Goal: Task Accomplishment & Management: Manage account settings

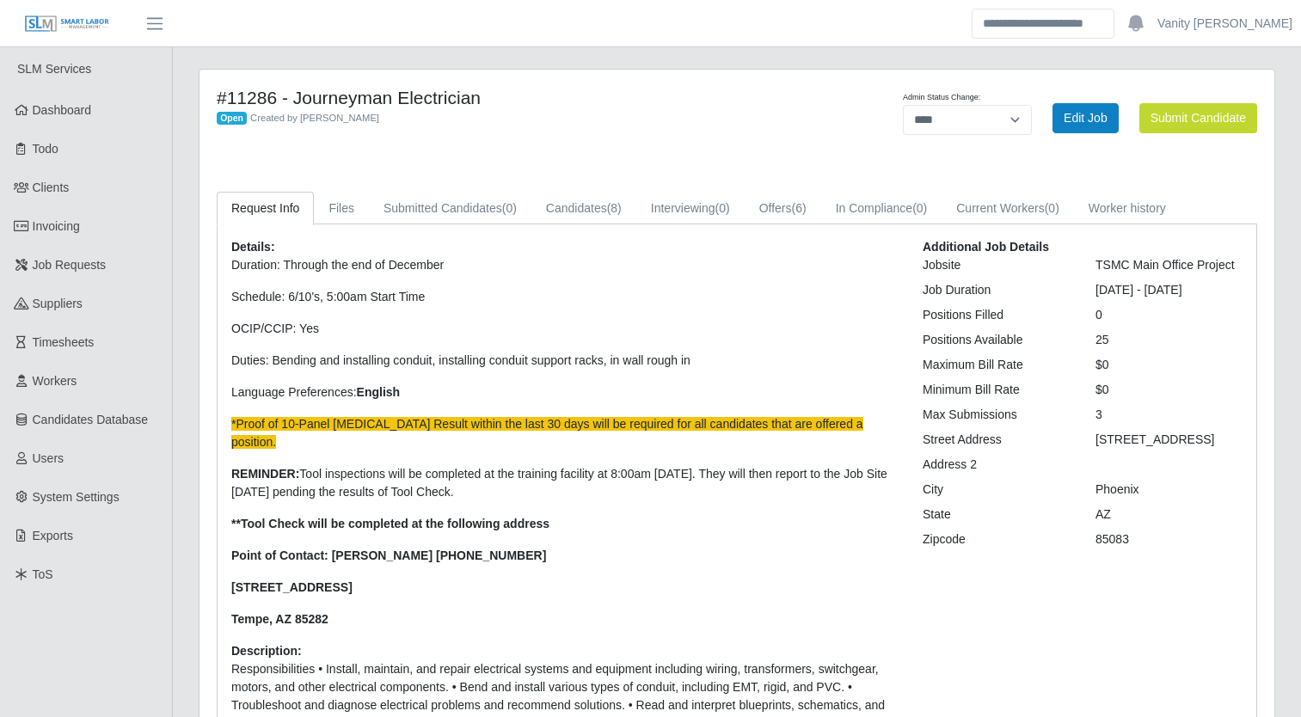
select select "****"
click at [585, 225] on div "Details: Duration: Through the end of December Schedule: 6/10's, 5:00am Start T…" at bounding box center [737, 554] width 1039 height 658
click at [587, 208] on link "Candidates (8)" at bounding box center [584, 209] width 105 height 34
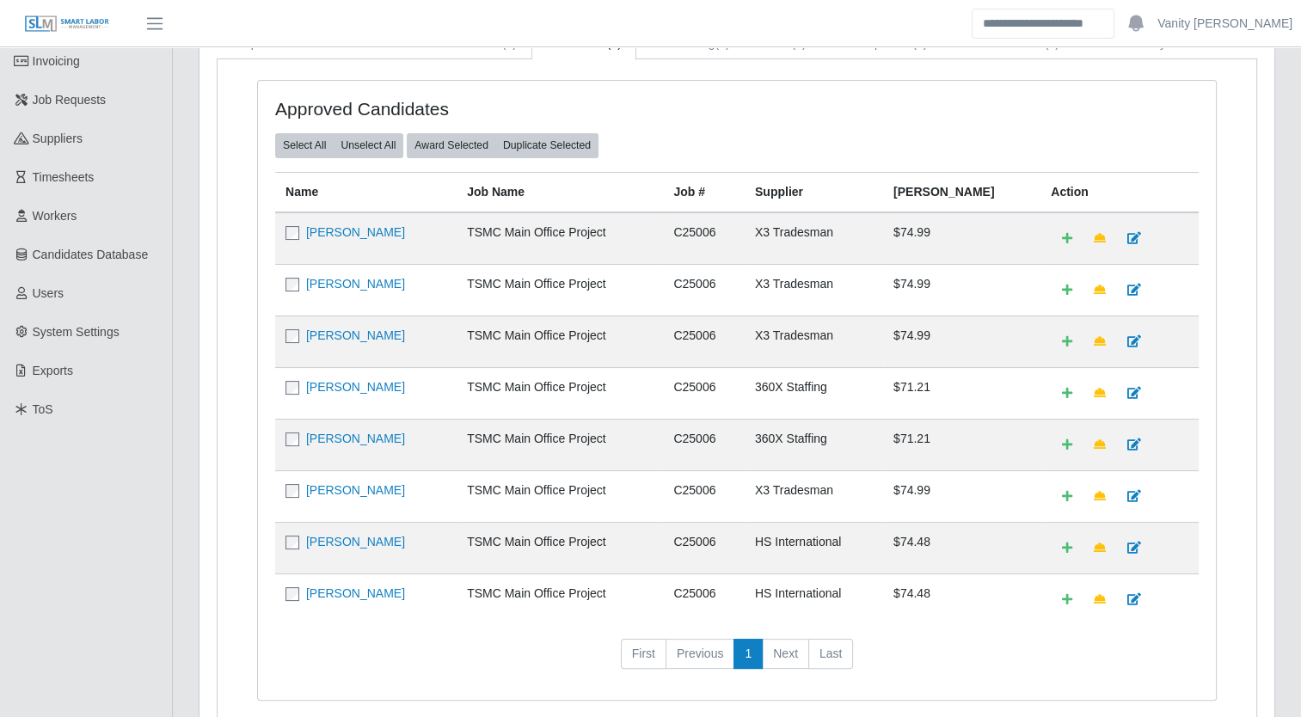
scroll to position [258, 0]
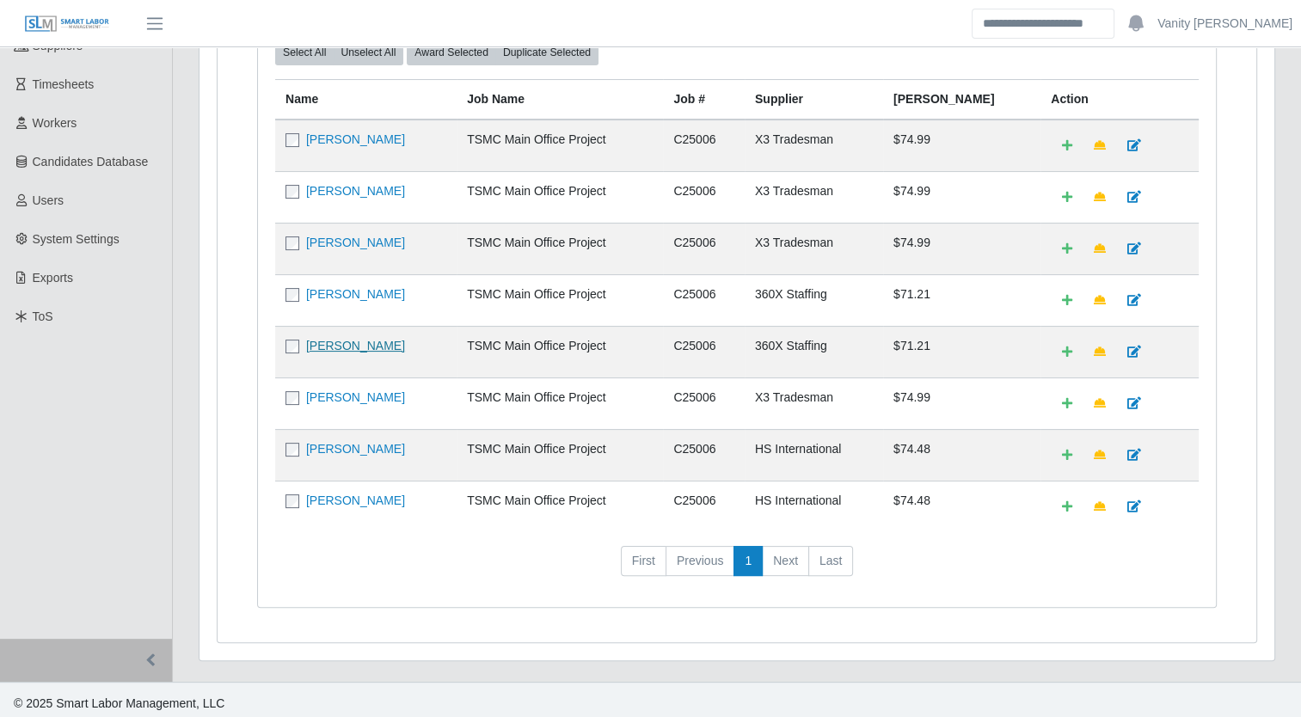
click at [359, 339] on link "[PERSON_NAME]" at bounding box center [355, 346] width 99 height 14
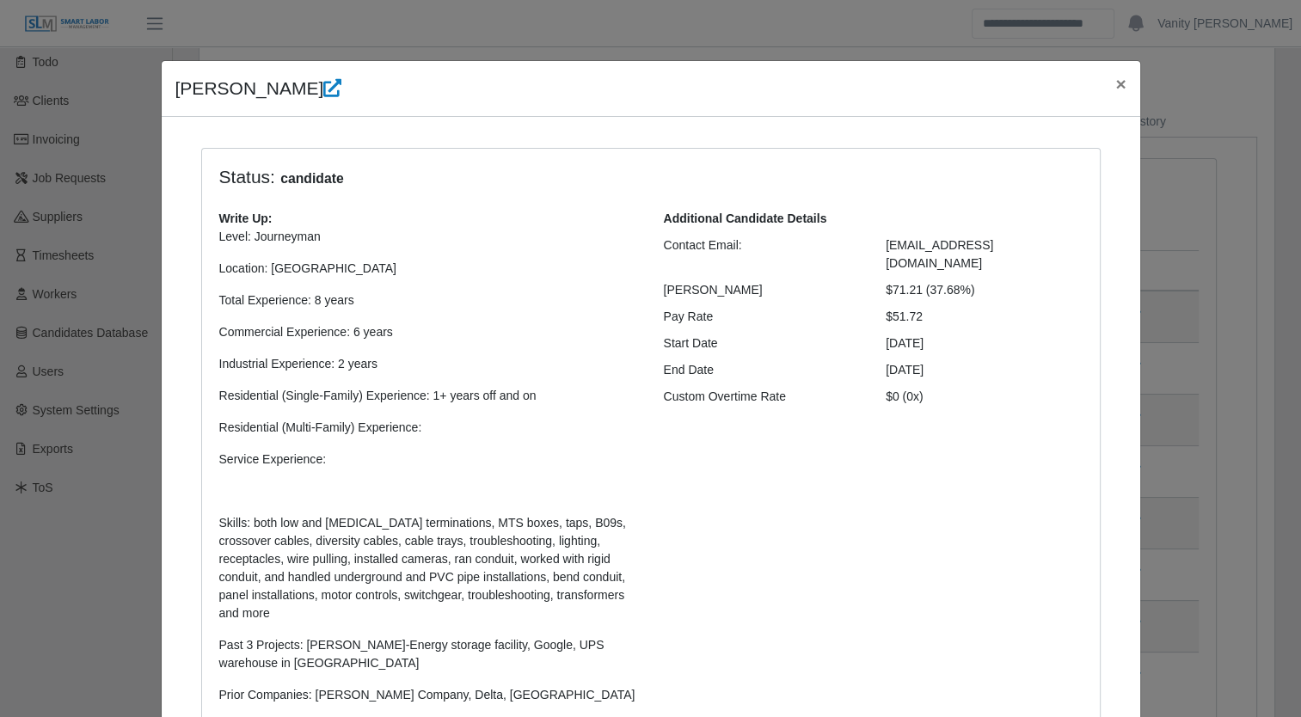
scroll to position [86, 0]
click at [1116, 81] on span "×" at bounding box center [1121, 84] width 10 height 20
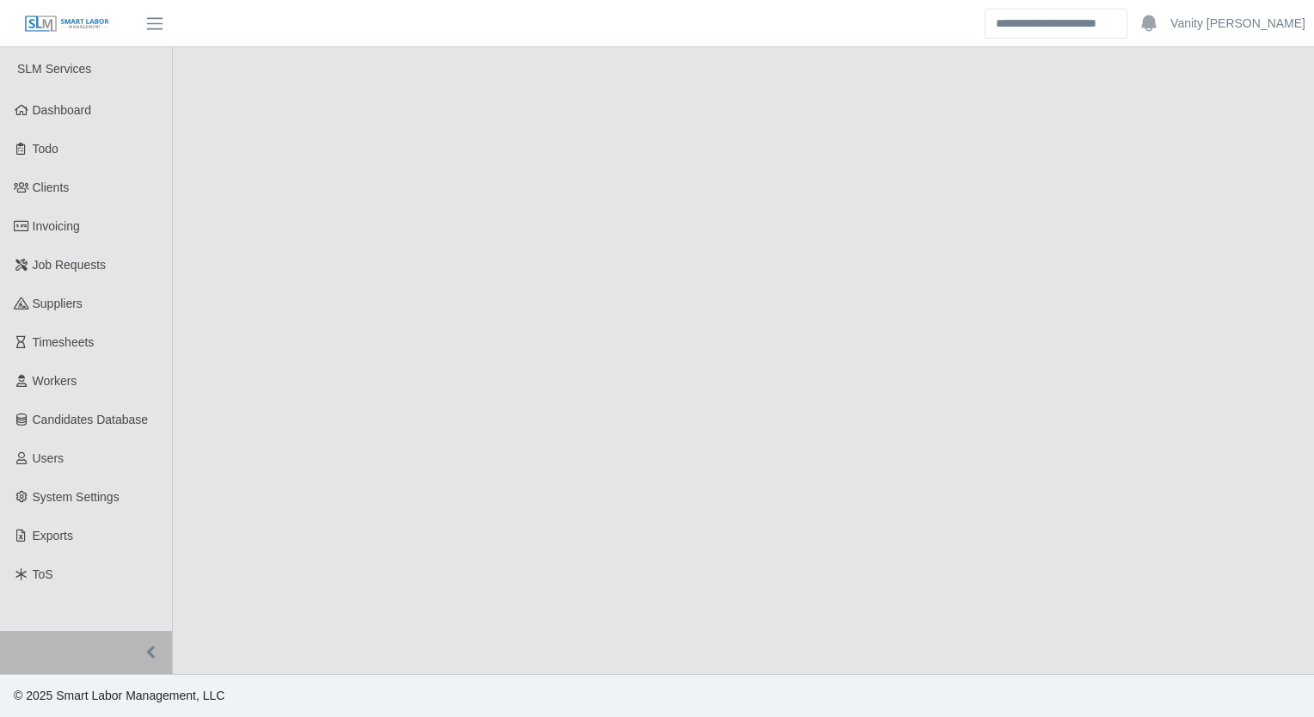
select select "****"
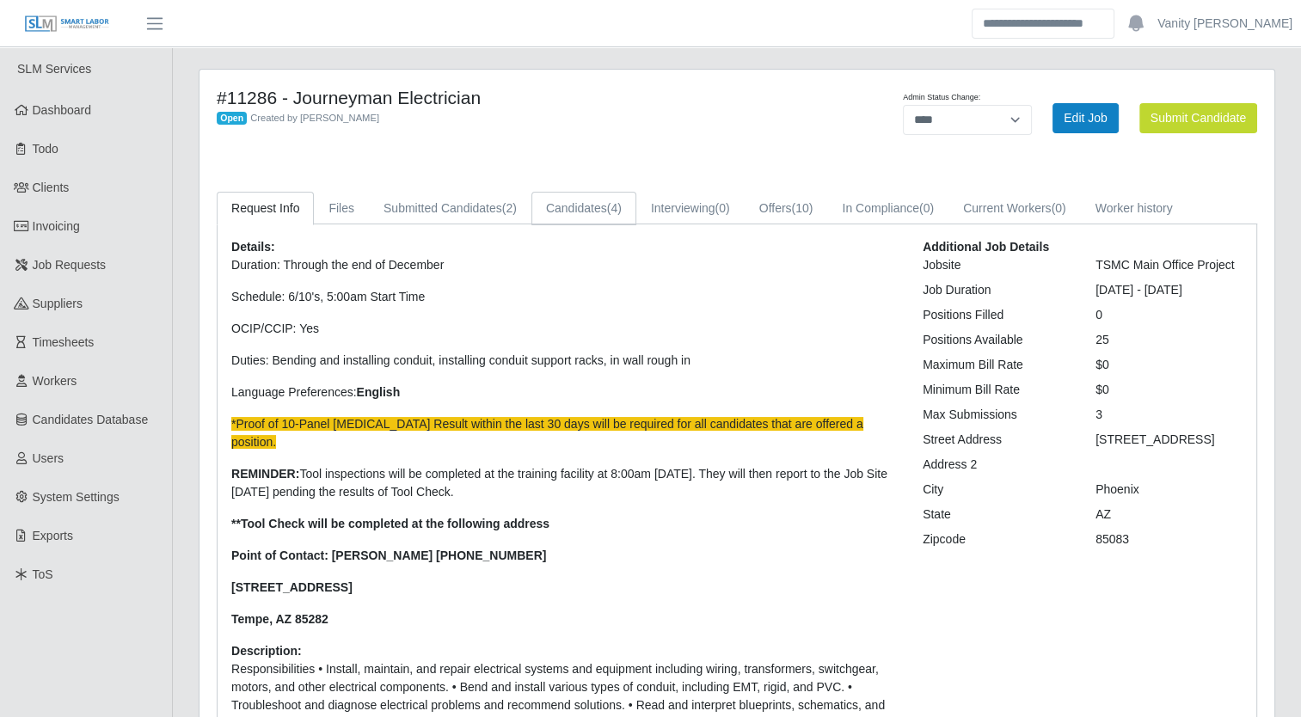
click at [602, 199] on link "Candidates (4)" at bounding box center [584, 209] width 105 height 34
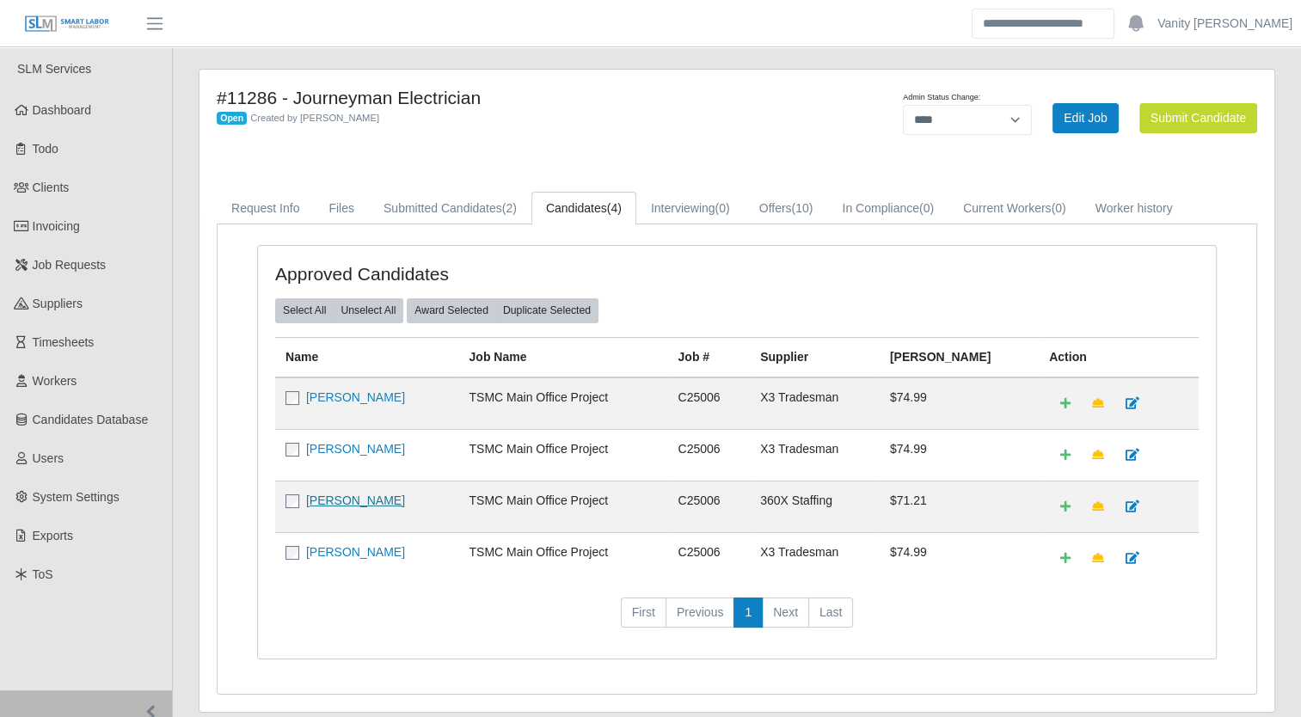
click at [327, 494] on link "Noe Flores Ulloa" at bounding box center [355, 501] width 99 height 14
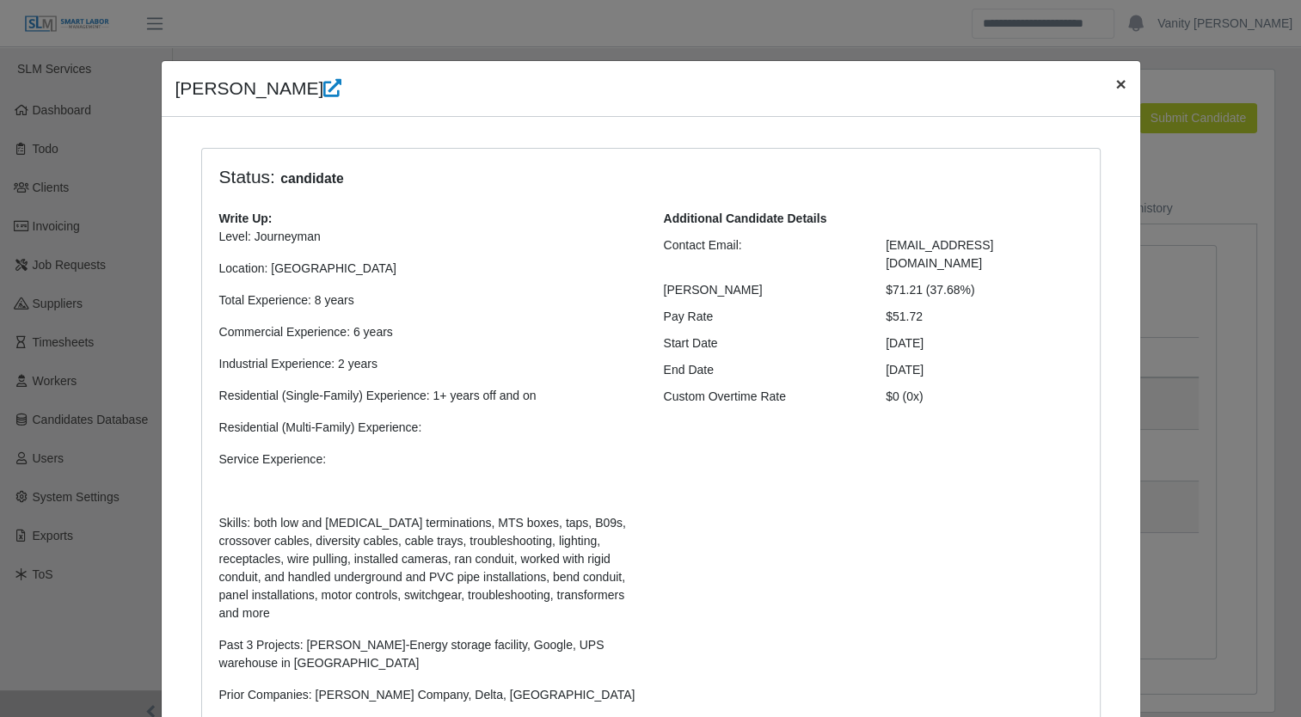
click at [1118, 81] on span "×" at bounding box center [1121, 84] width 10 height 20
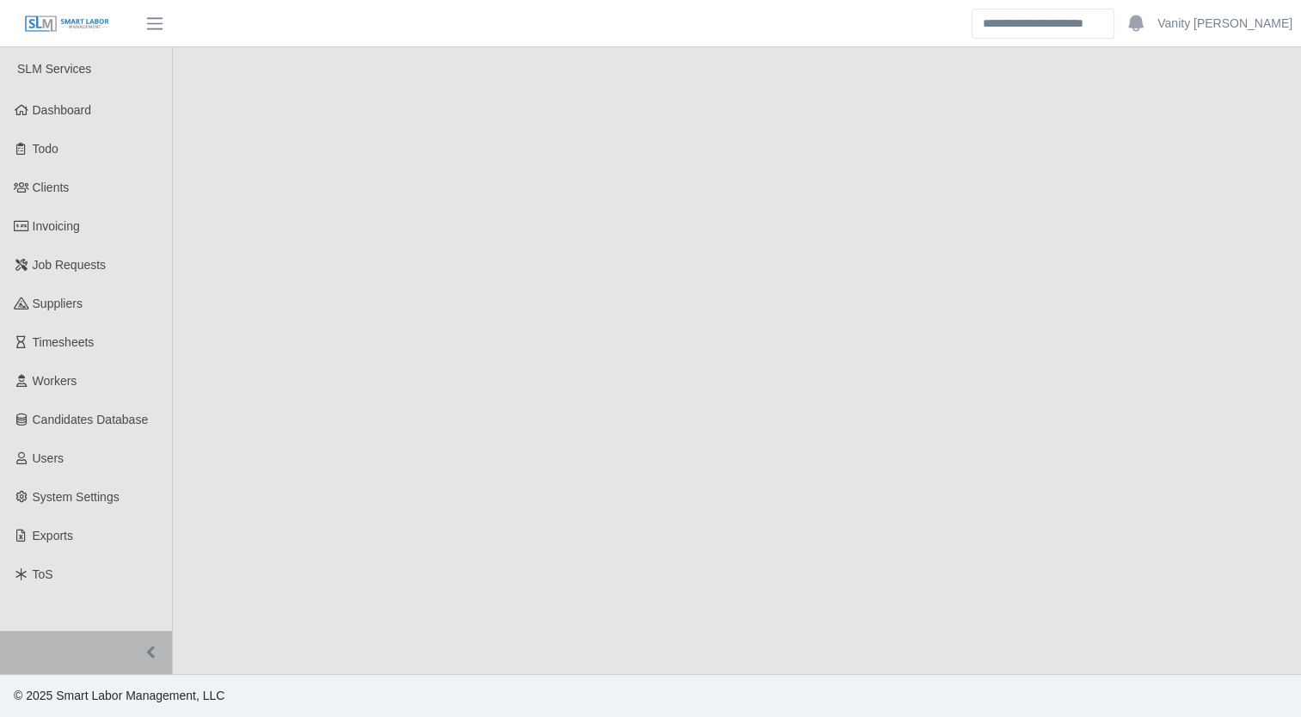
select select "****"
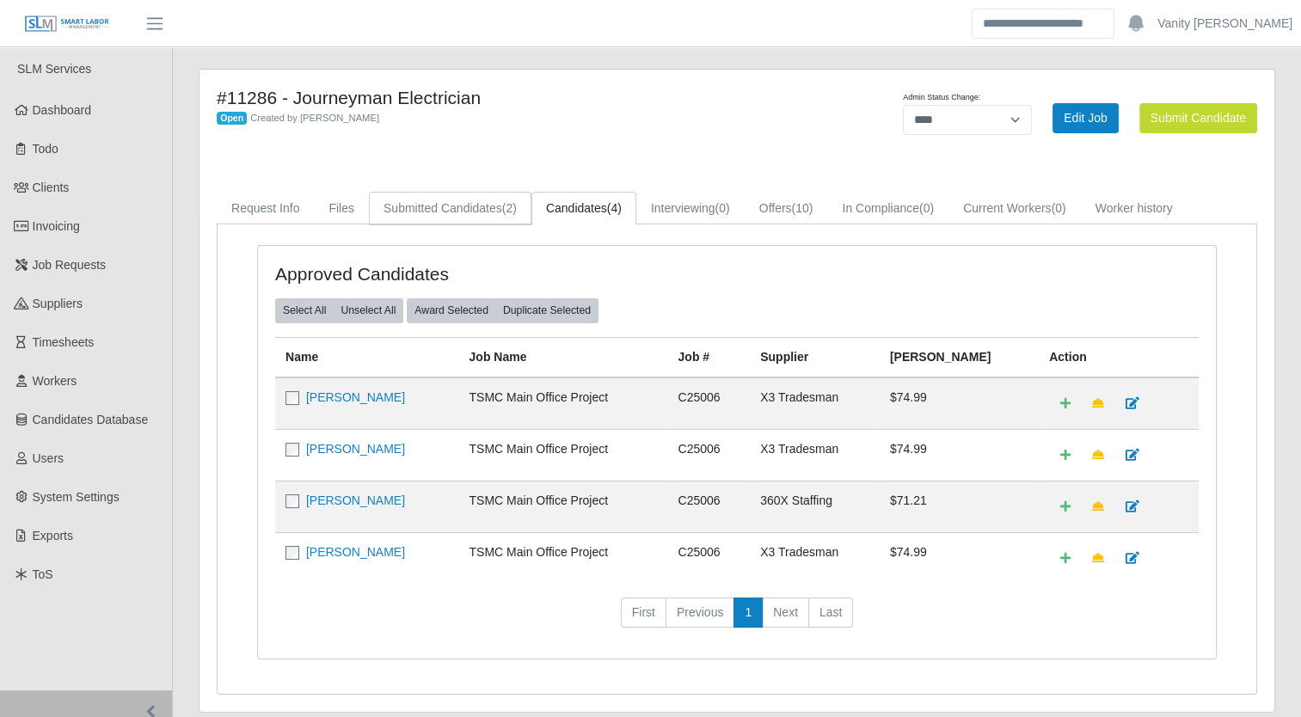
click at [491, 204] on link "Submitted Candidates (2)" at bounding box center [450, 209] width 163 height 34
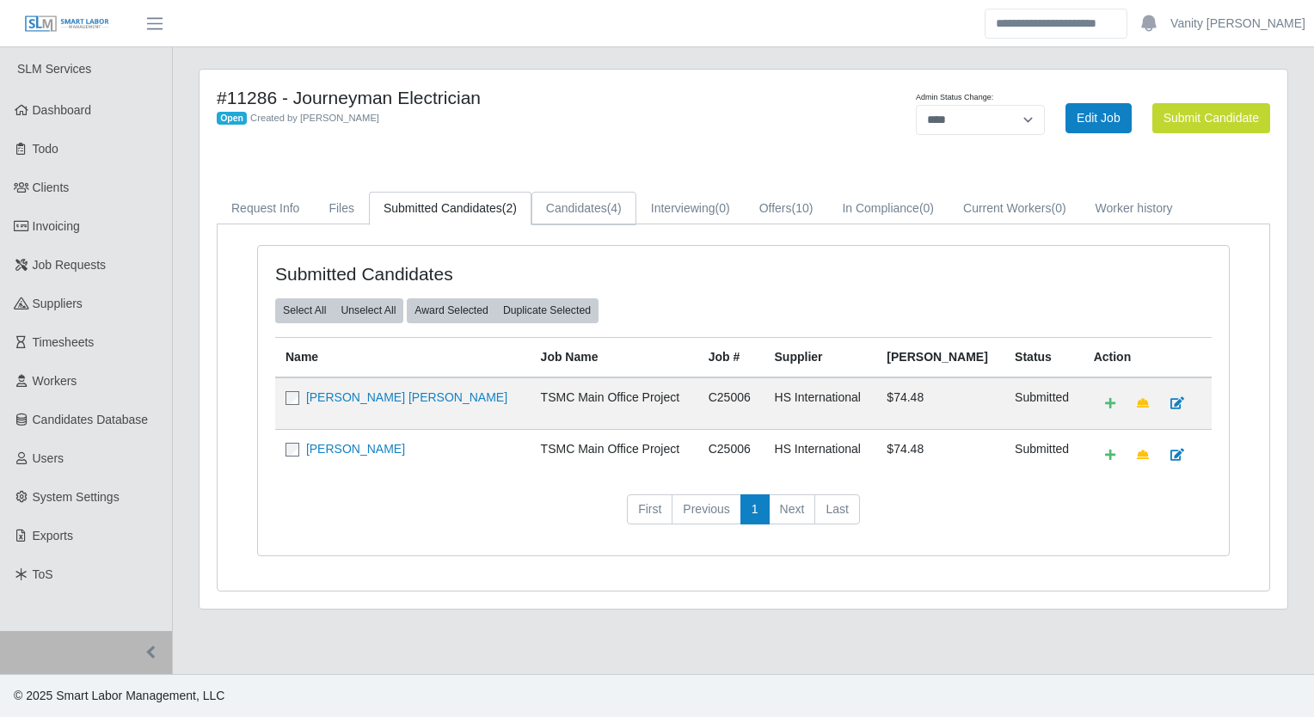
click at [599, 208] on link "Candidates (4)" at bounding box center [584, 209] width 105 height 34
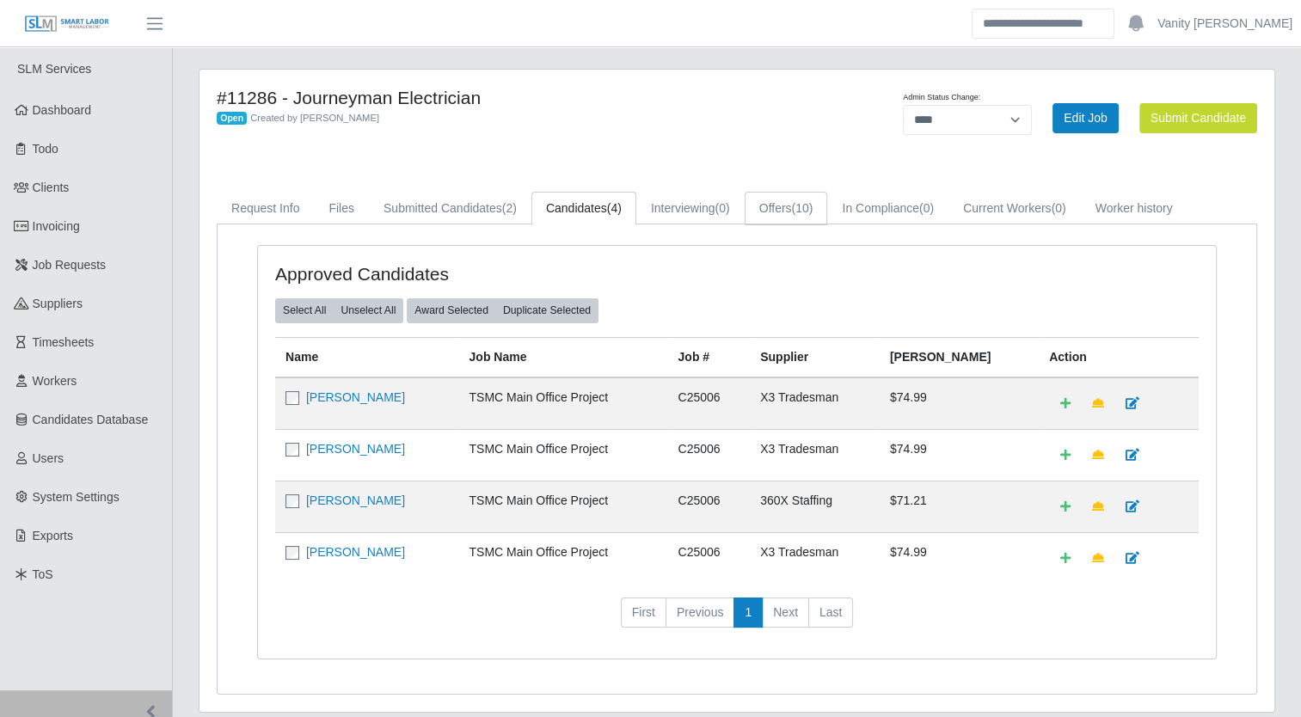
click at [789, 212] on link "Offers (10)" at bounding box center [786, 209] width 83 height 34
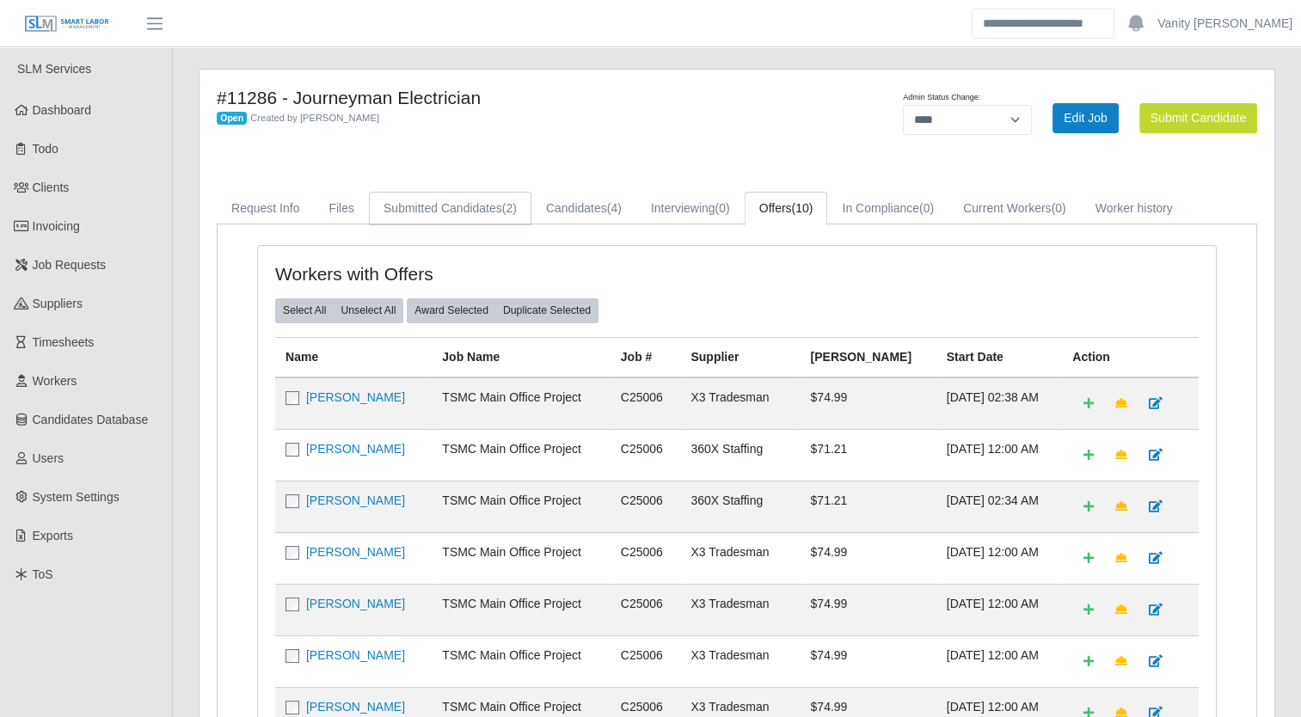
click at [433, 200] on link "Submitted Candidates (2)" at bounding box center [450, 209] width 163 height 34
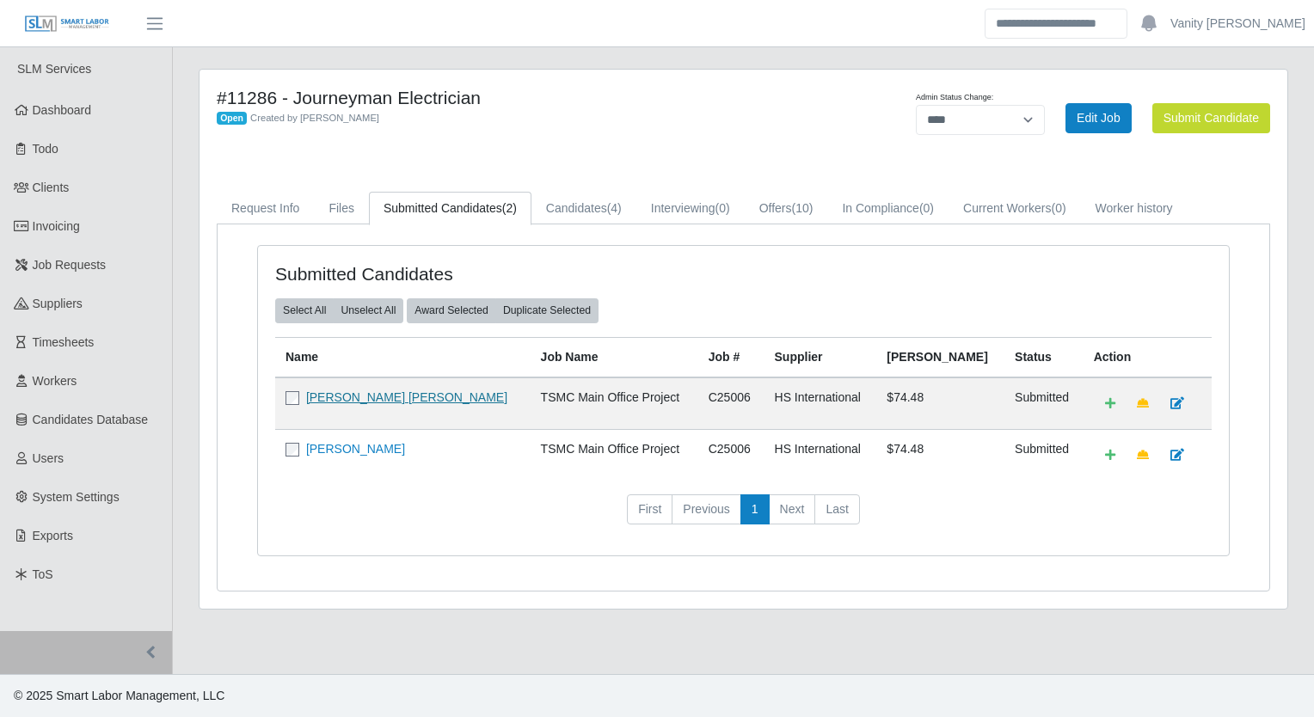
click at [317, 394] on link "Luis Omar Moreno" at bounding box center [406, 398] width 201 height 14
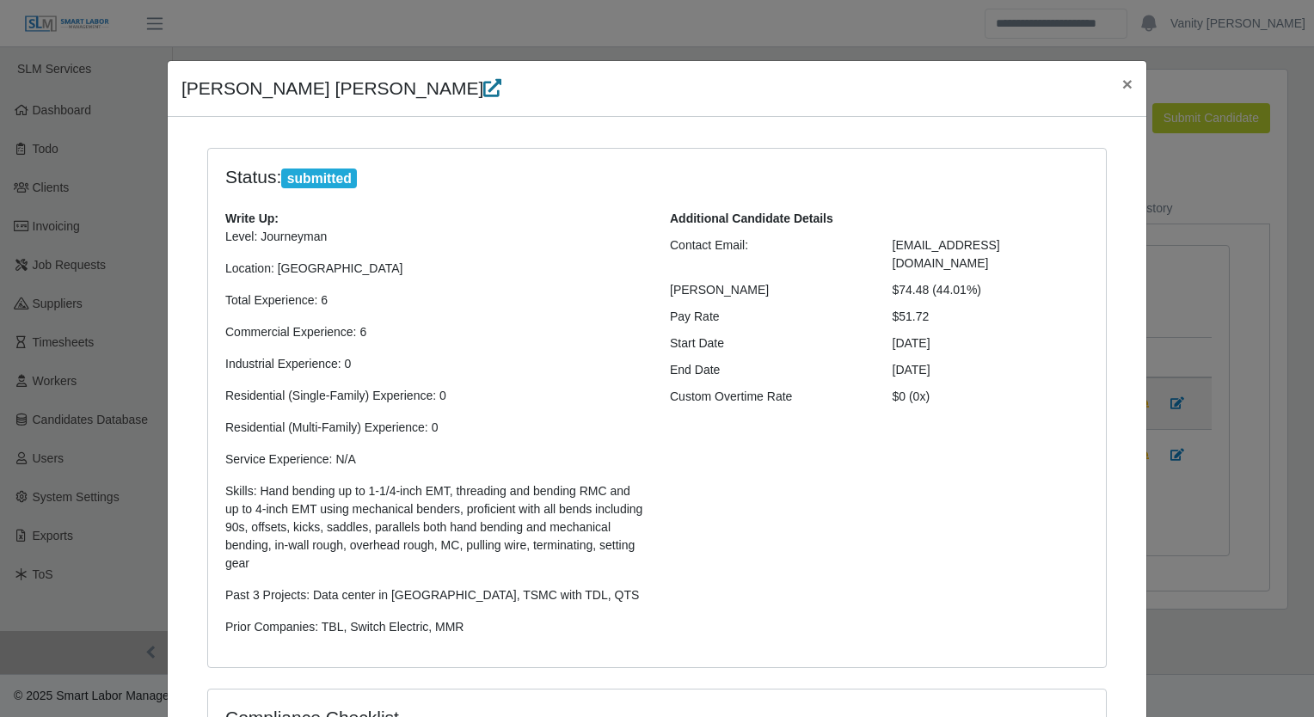
click at [483, 94] on icon at bounding box center [492, 88] width 18 height 18
click at [1123, 83] on span "×" at bounding box center [1128, 84] width 10 height 20
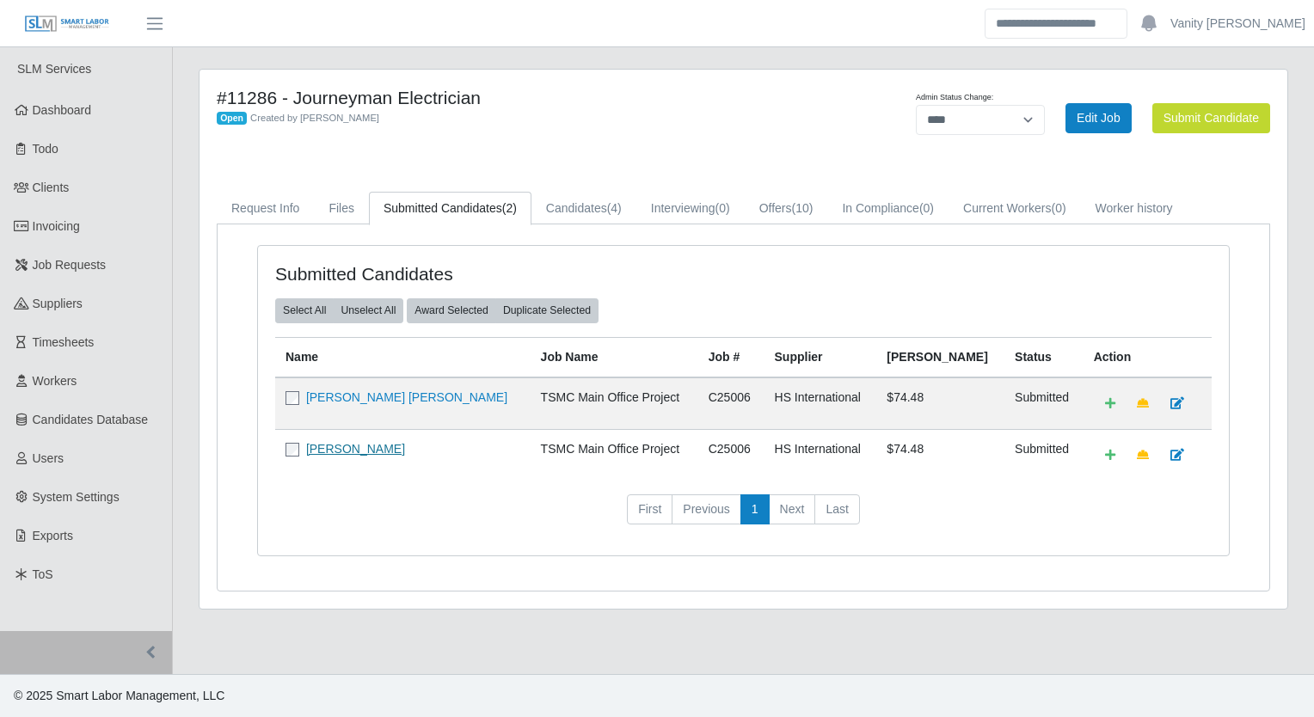
click at [340, 451] on link "[PERSON_NAME]" at bounding box center [355, 449] width 99 height 14
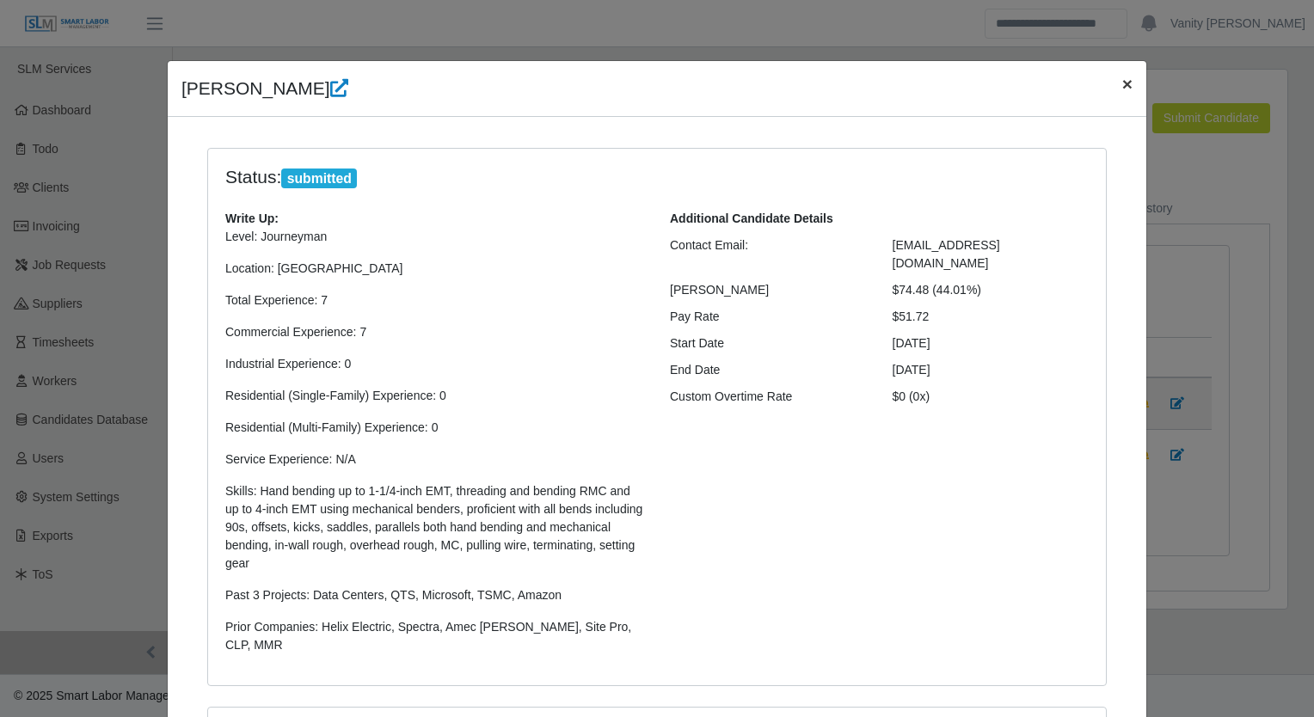
click at [1123, 82] on span "×" at bounding box center [1128, 84] width 10 height 20
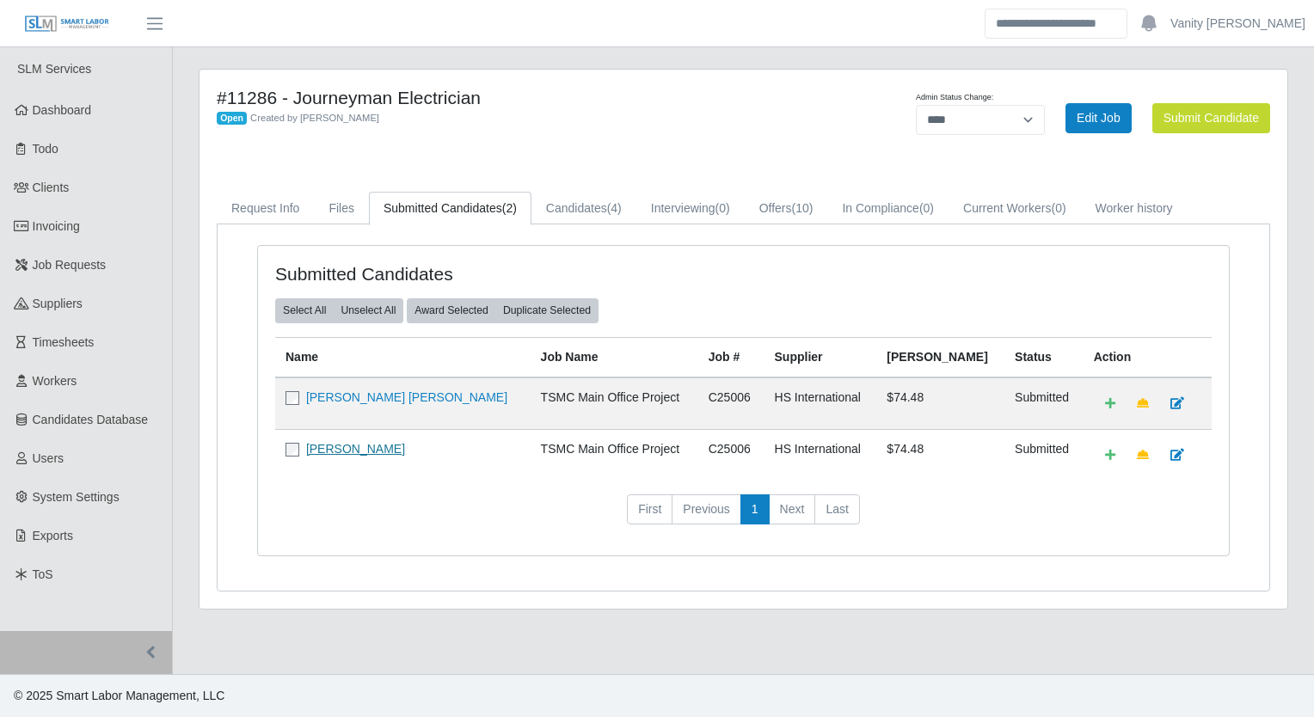
click at [327, 445] on link "[PERSON_NAME]" at bounding box center [355, 449] width 99 height 14
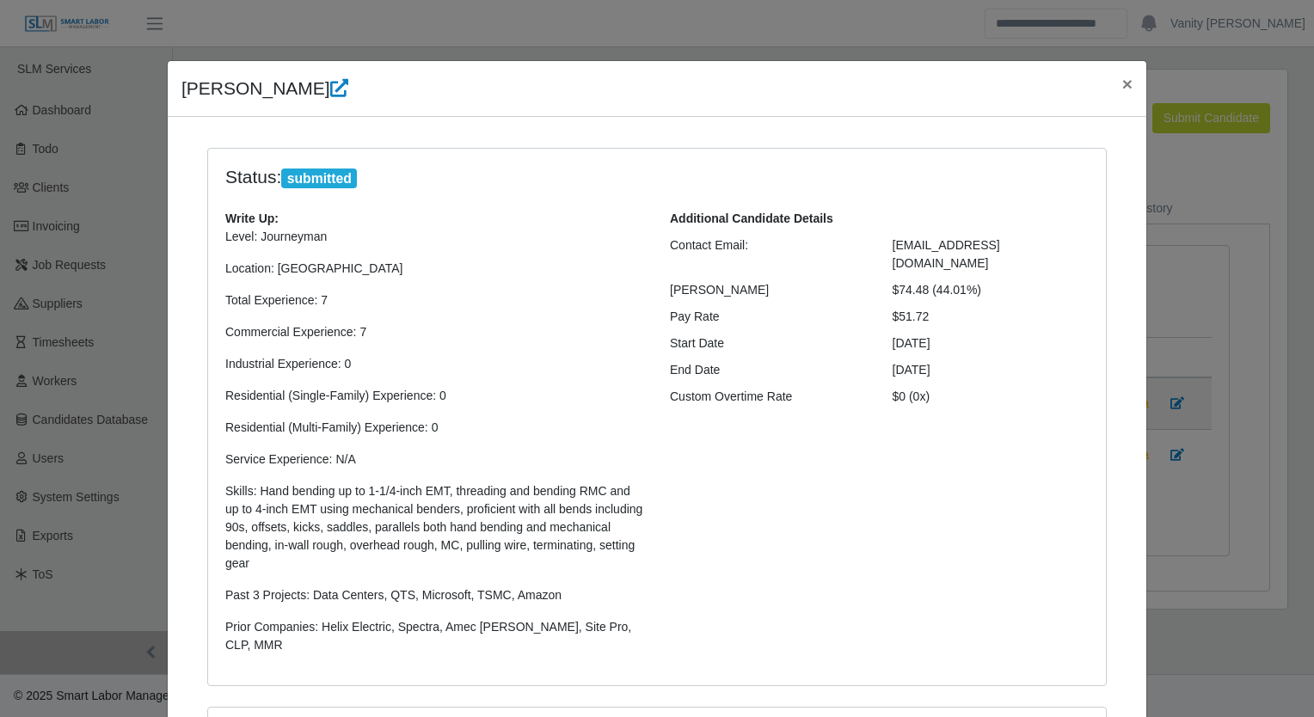
scroll to position [337, 0]
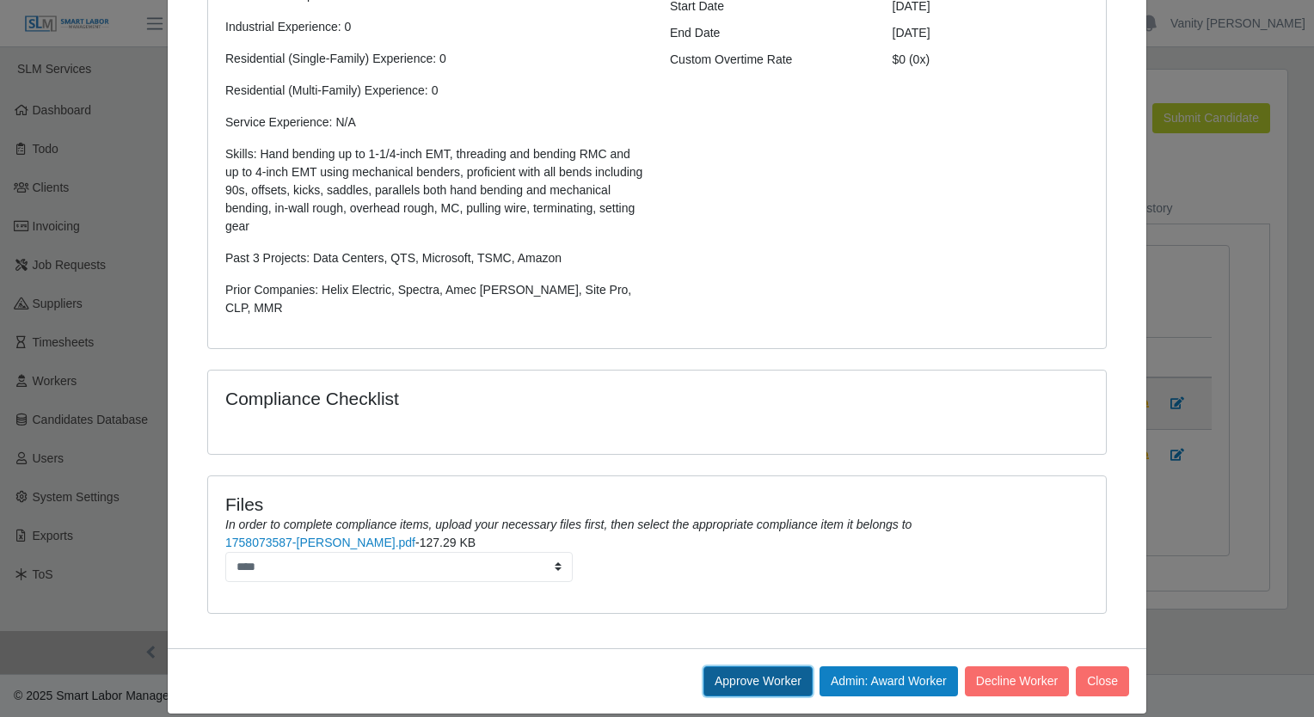
click at [741, 667] on button "Approve Worker" at bounding box center [758, 682] width 109 height 30
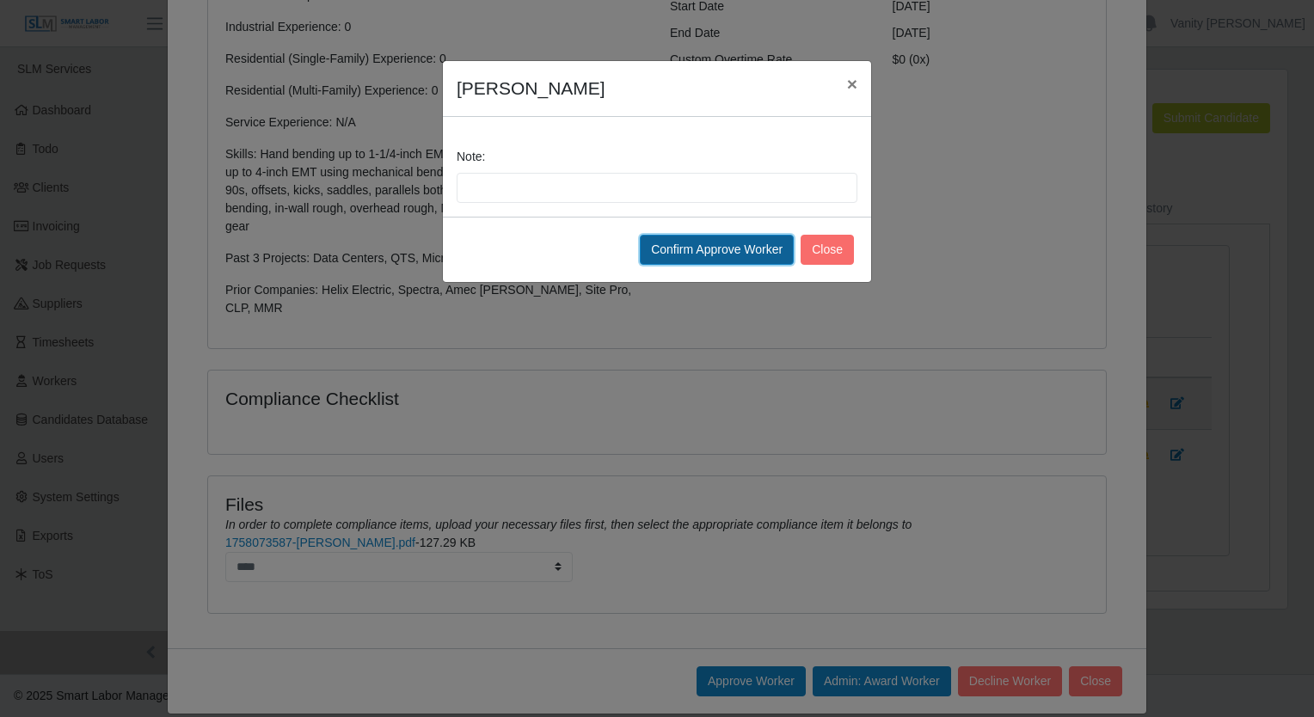
click at [688, 235] on button "Confirm Approve Worker" at bounding box center [717, 250] width 154 height 30
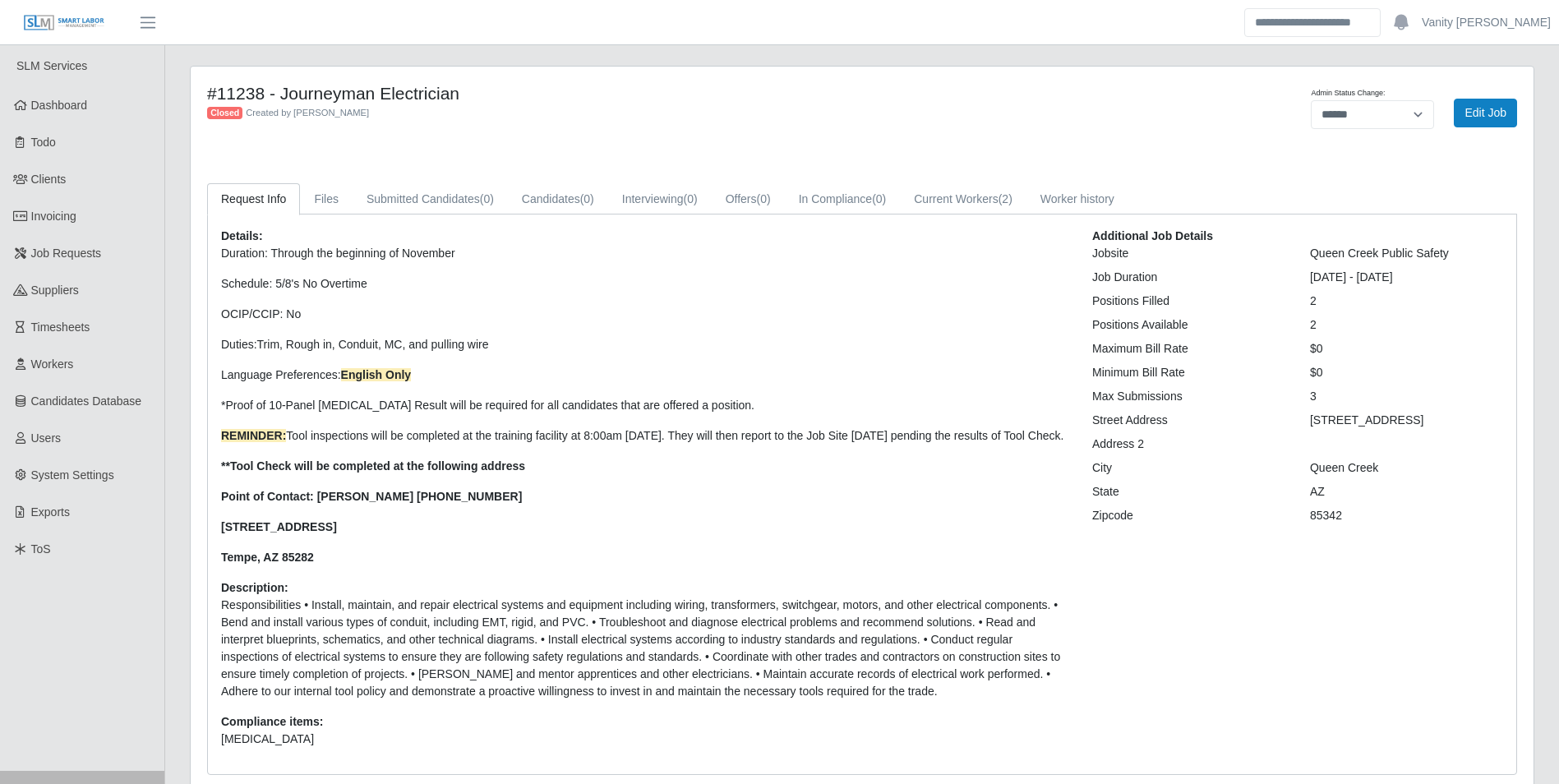
select select "******"
click at [53, 360] on span "Workers" at bounding box center [53, 364] width 43 height 13
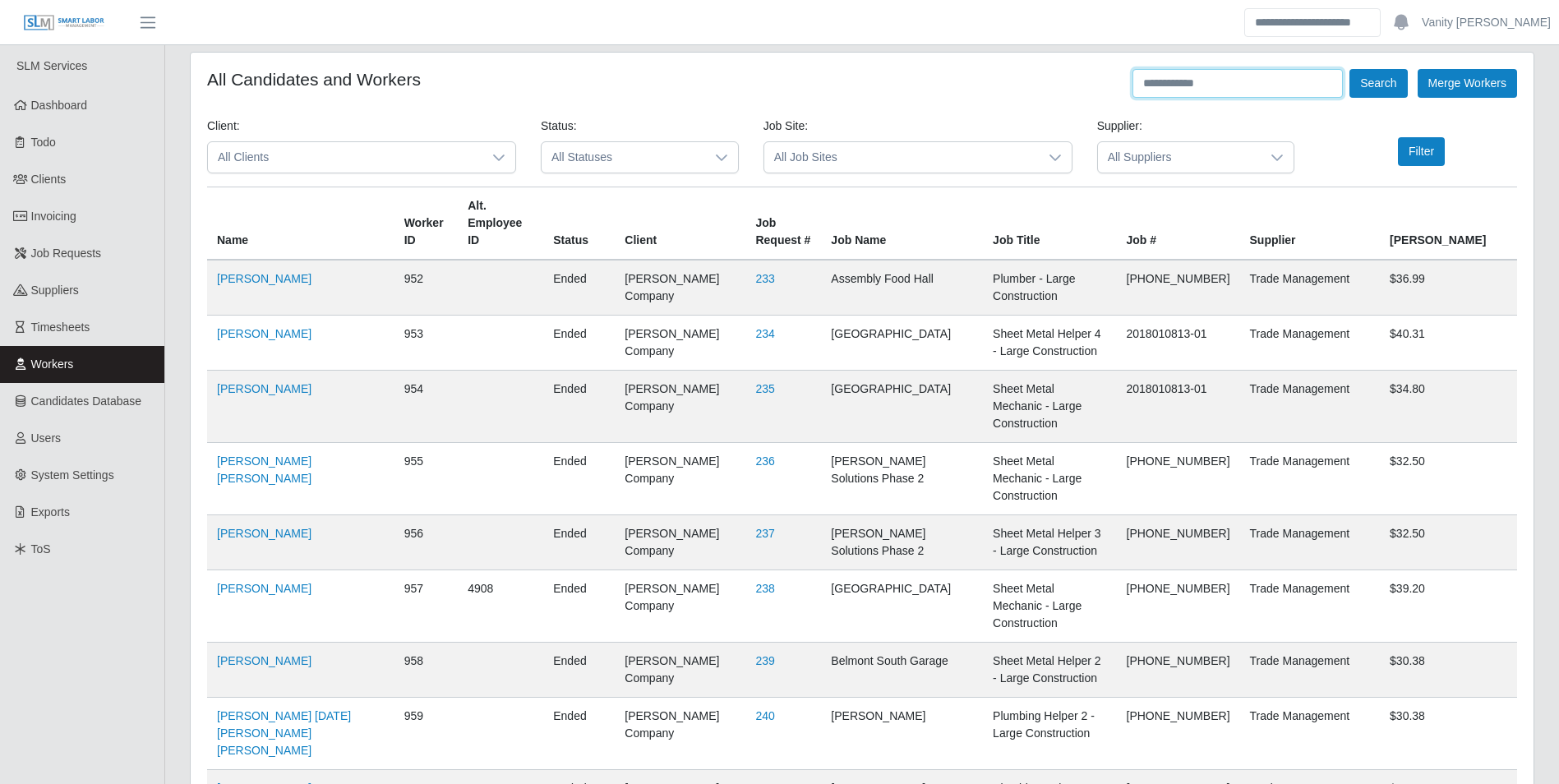
click at [1202, 95] on input "text" at bounding box center [1237, 83] width 210 height 29
click at [1349, 69] on button "Search" at bounding box center [1377, 83] width 57 height 29
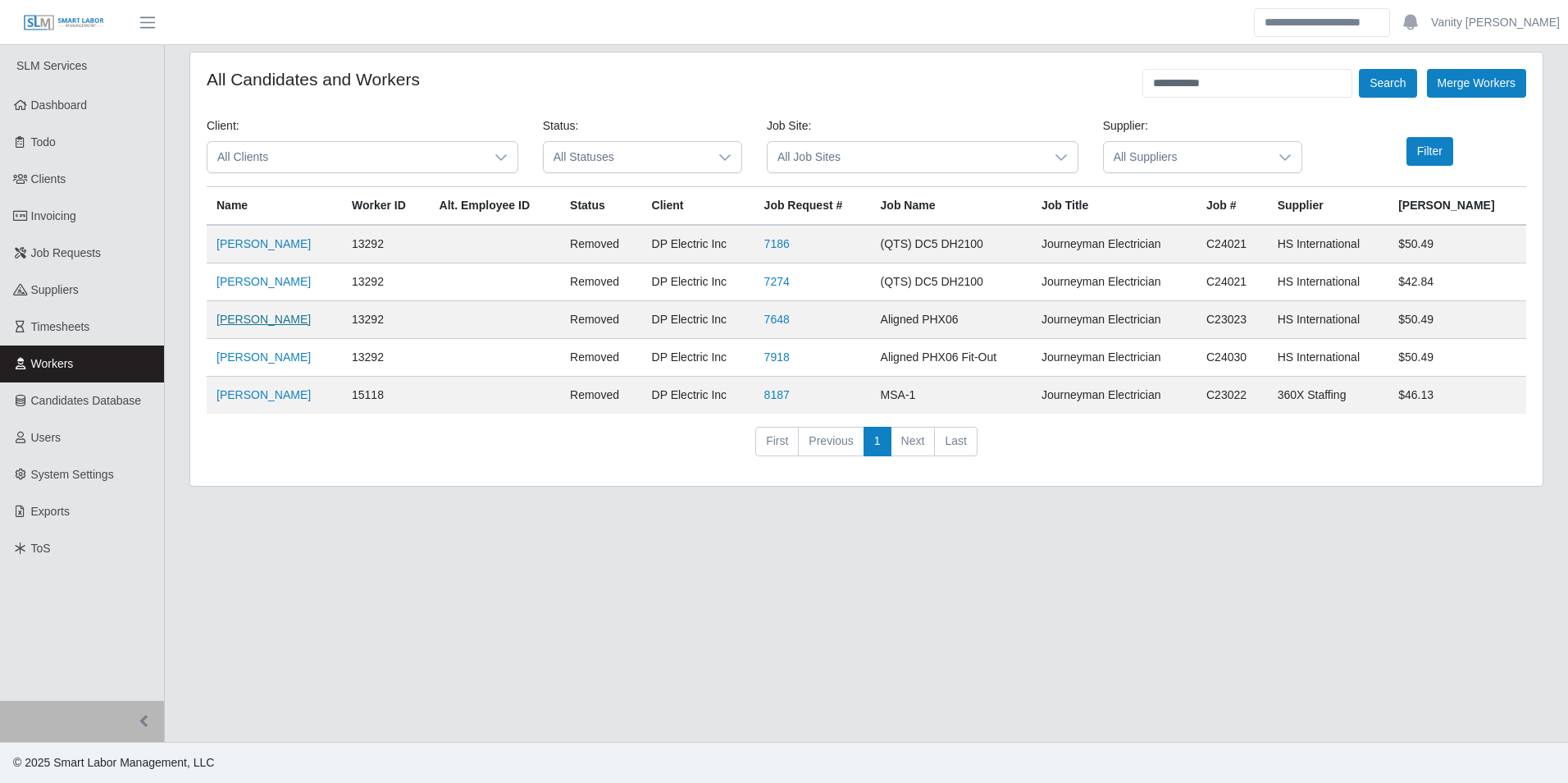
click at [255, 319] on link "Luis Moreno" at bounding box center [263, 319] width 94 height 13
click at [252, 278] on link "Luis Moreno" at bounding box center [263, 281] width 94 height 13
drag, startPoint x: 1275, startPoint y: 85, endPoint x: 929, endPoint y: 103, distance: 346.5
click at [929, 103] on form "**********" at bounding box center [866, 269] width 1319 height 401
type input "**********"
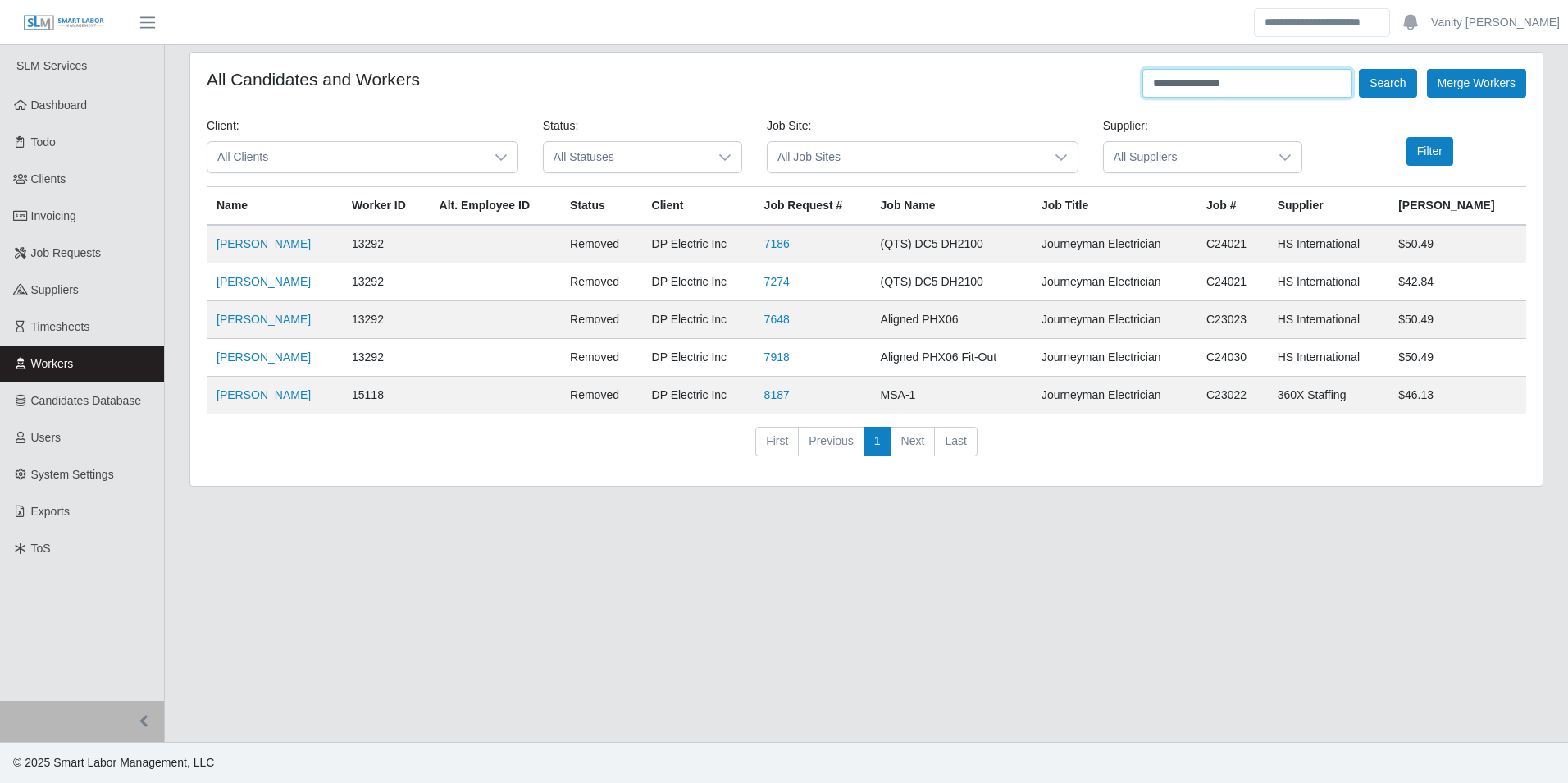
click at [1358, 69] on button "Search" at bounding box center [1387, 83] width 57 height 29
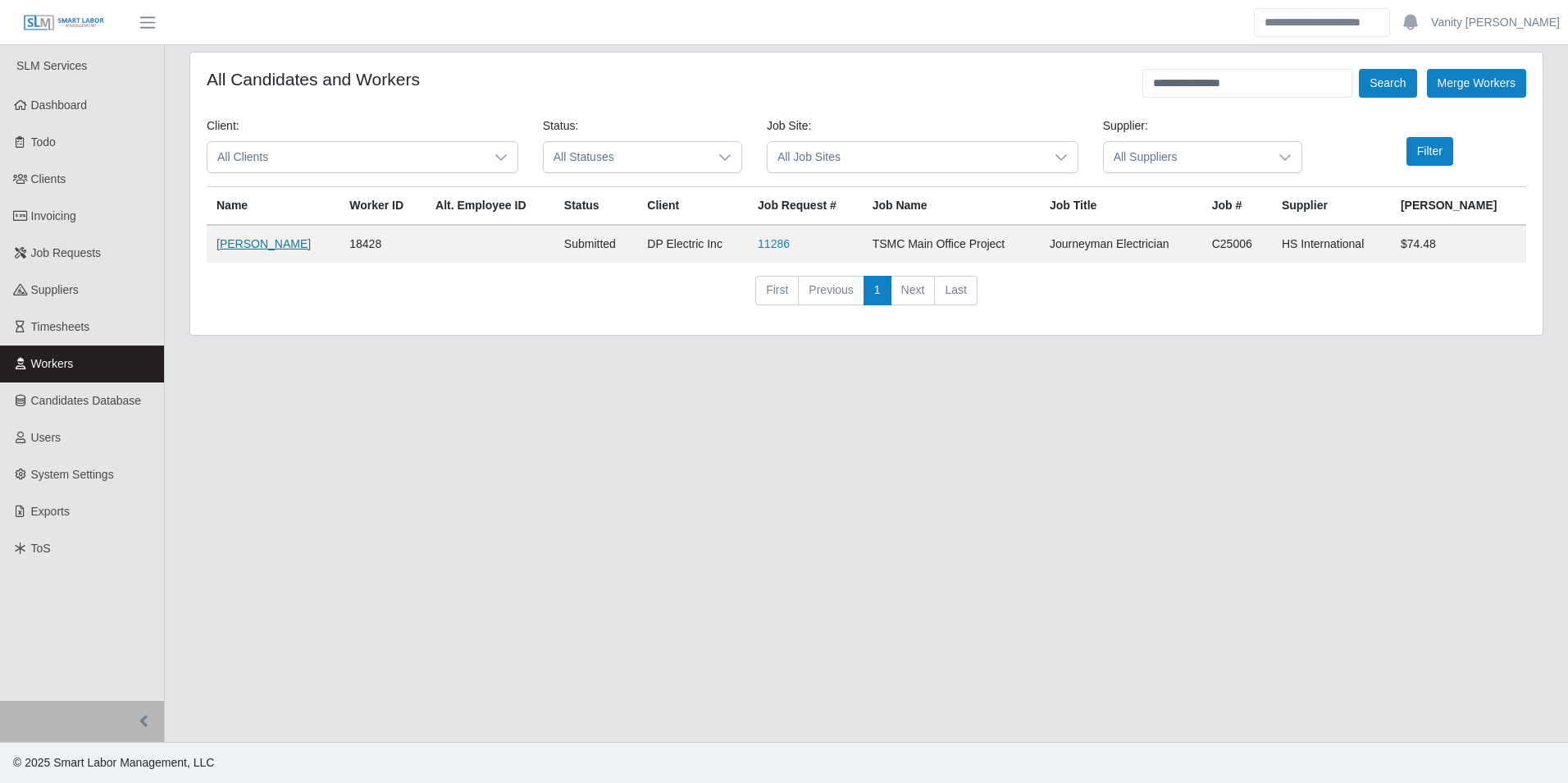
click at [258, 237] on link "Francisco Montes" at bounding box center [263, 244] width 94 height 13
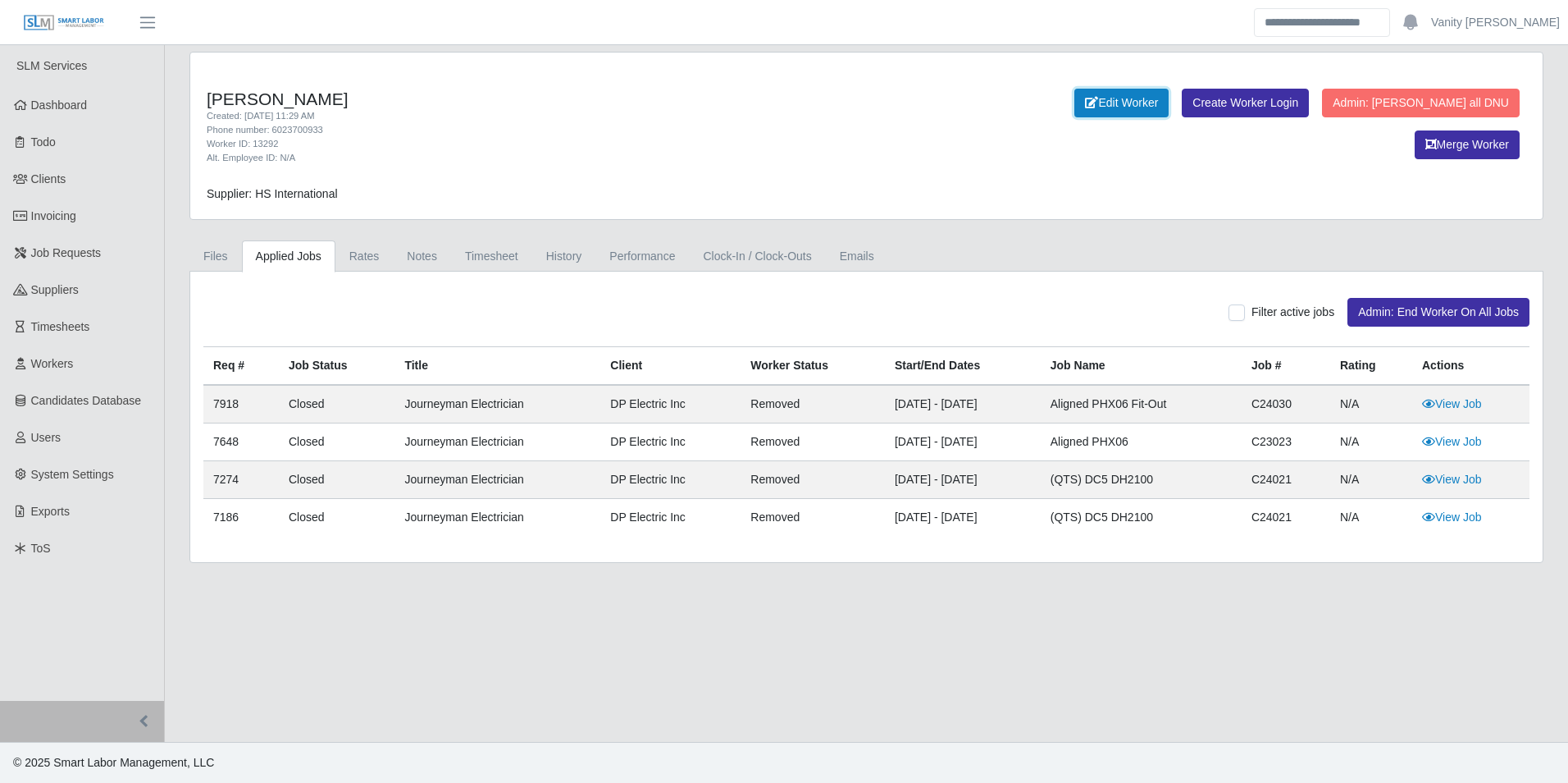
click at [1074, 100] on link "Edit Worker" at bounding box center [1121, 103] width 94 height 29
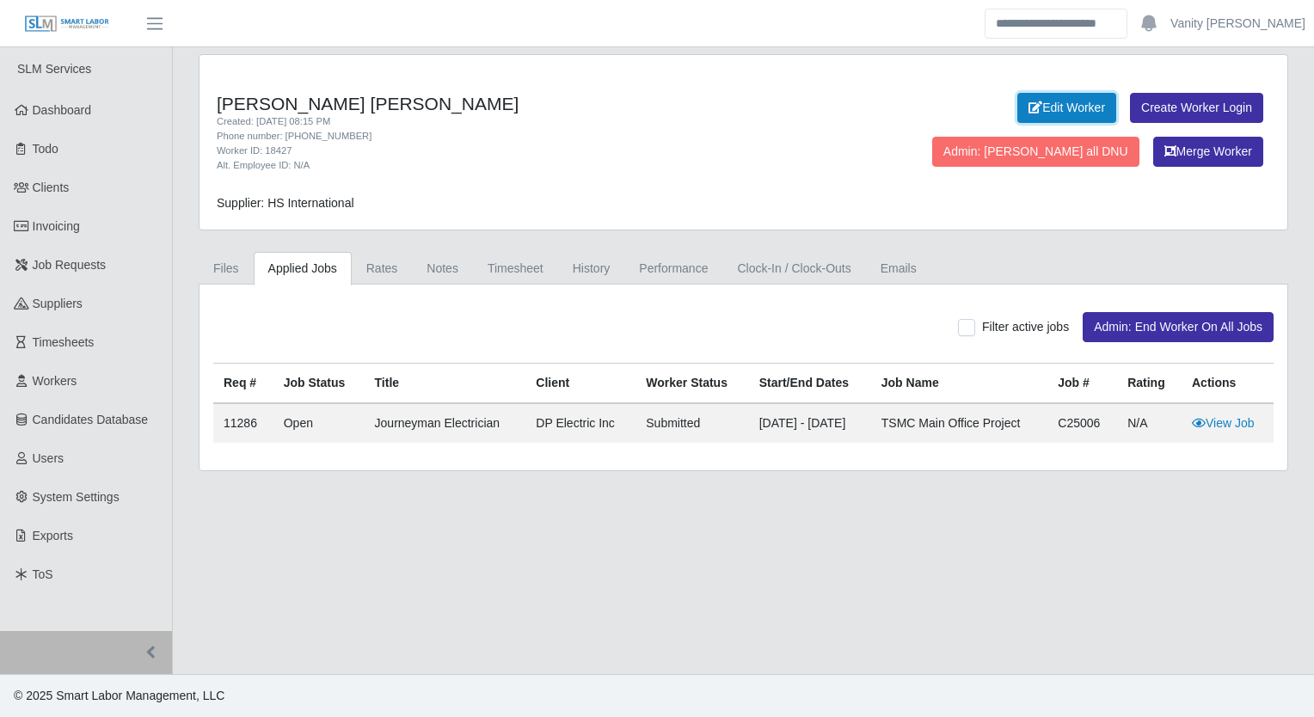
click at [1018, 105] on link "Edit Worker" at bounding box center [1067, 108] width 99 height 30
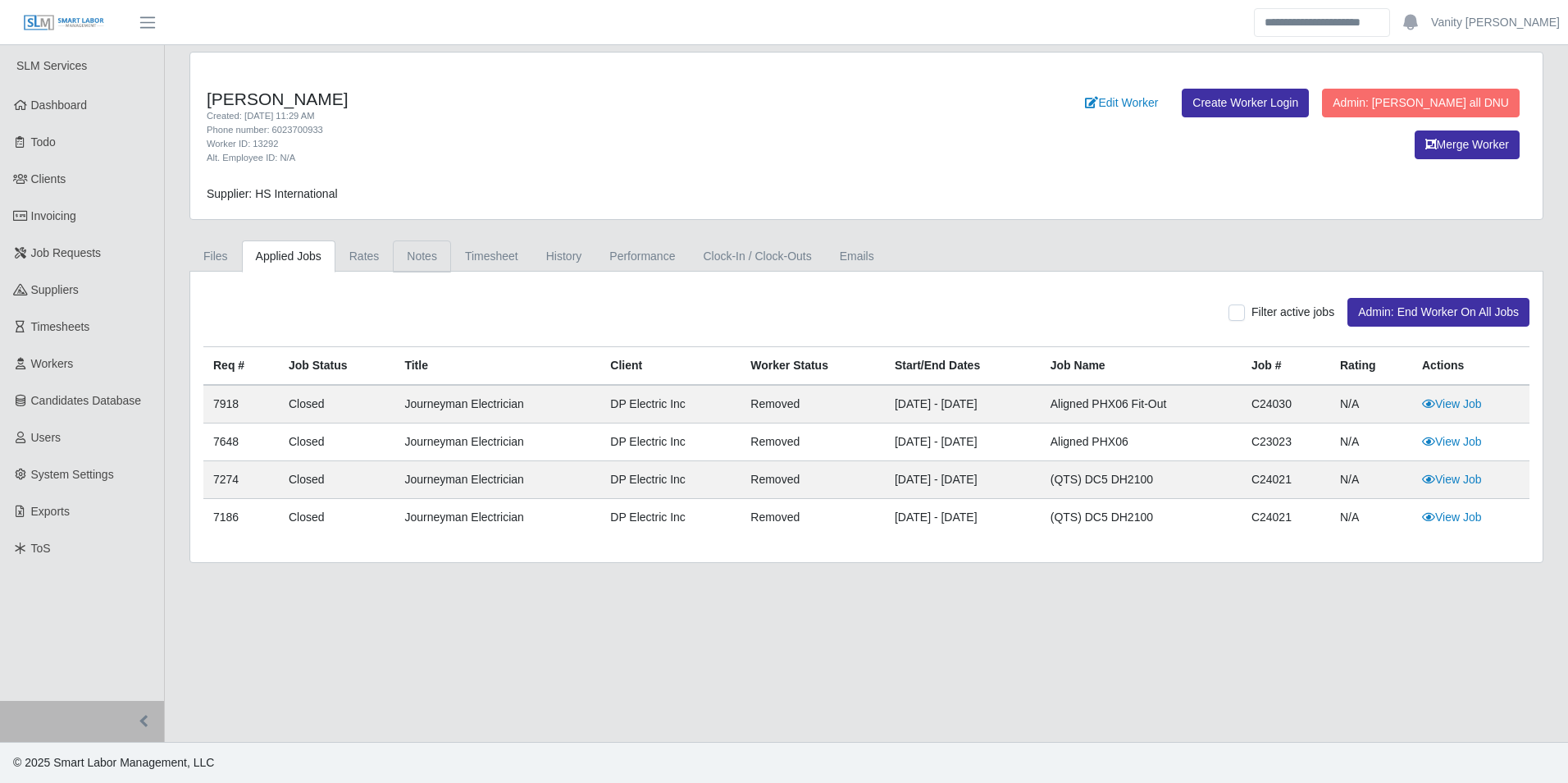
click at [412, 247] on link "Notes" at bounding box center [421, 257] width 58 height 32
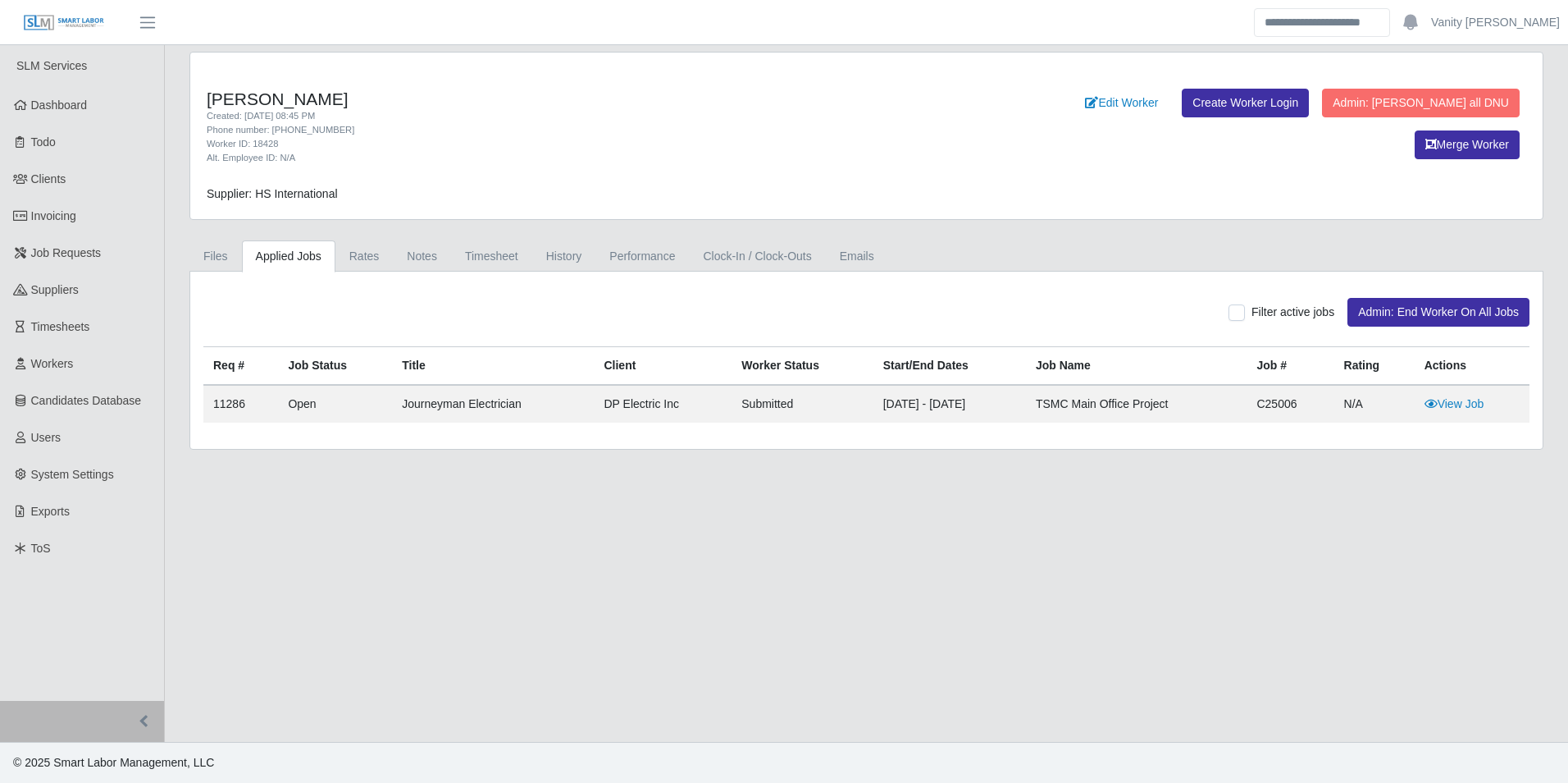
click at [662, 567] on main "Francisco Montes Created: 09/16/2025 08:45 PM Phone number: 480-702-9265 Worker…" at bounding box center [866, 393] width 1403 height 696
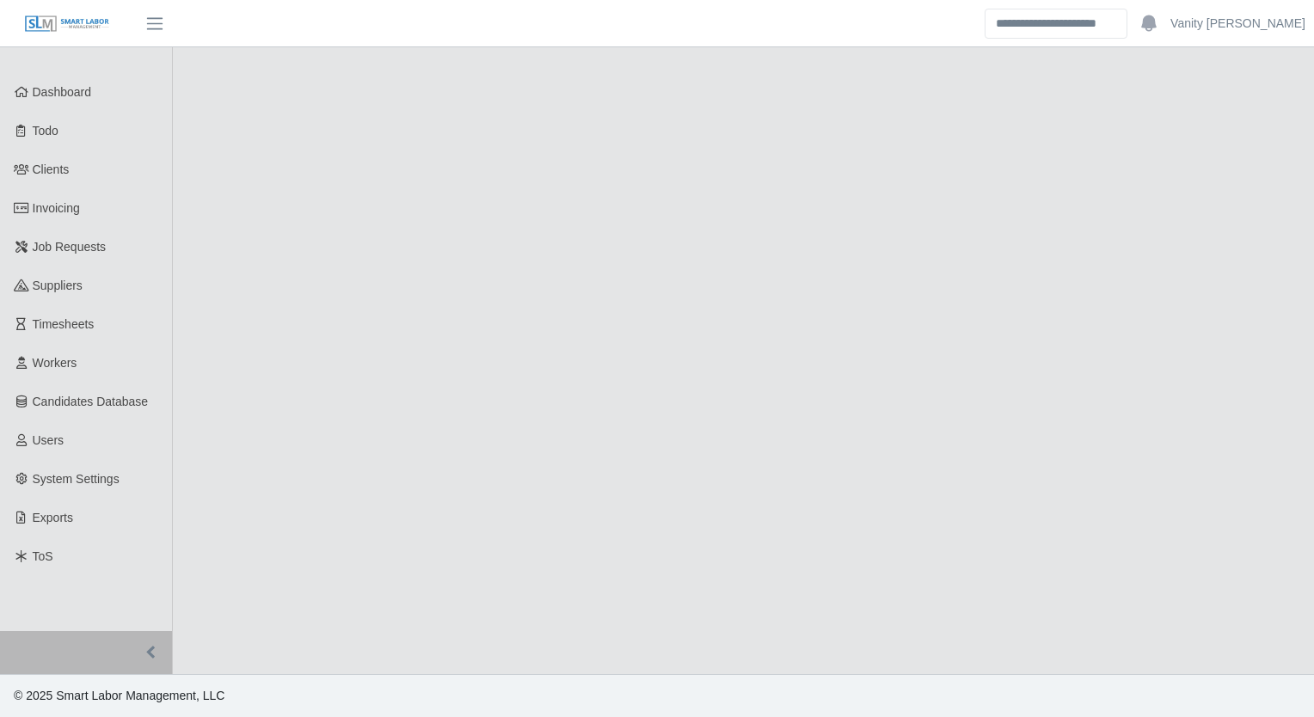
select select "****"
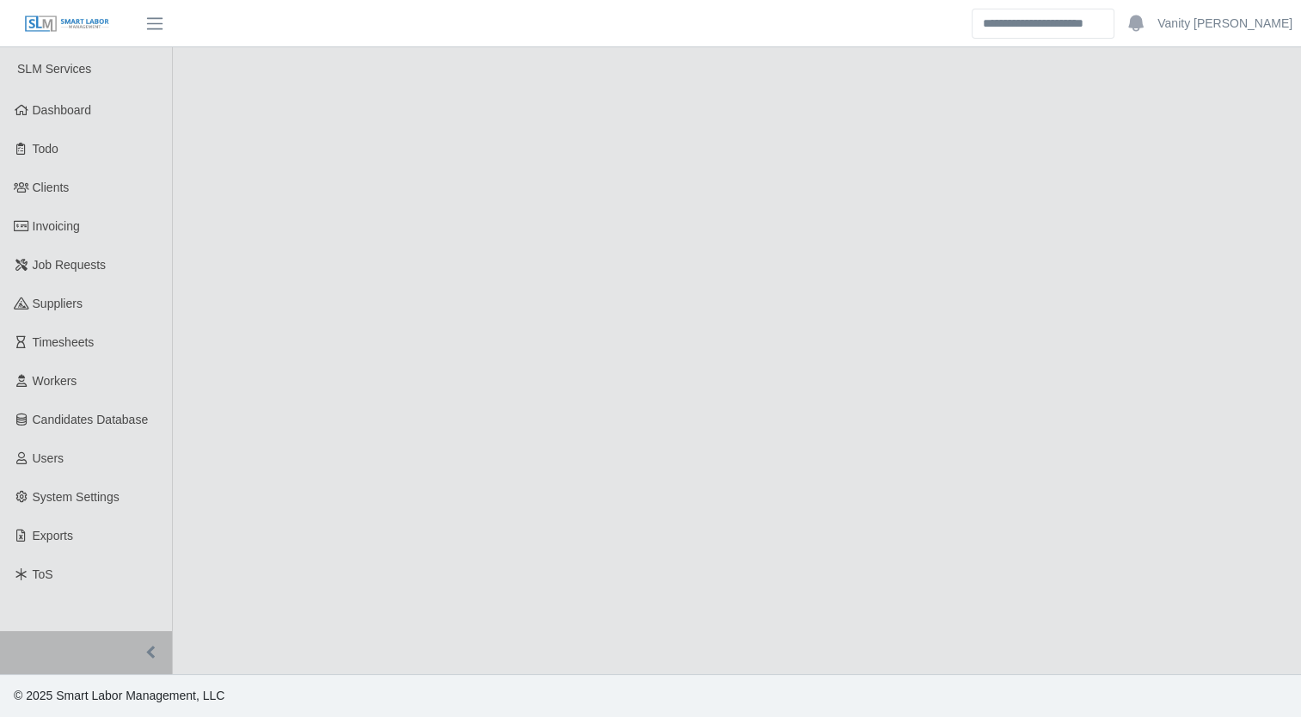
select select "****"
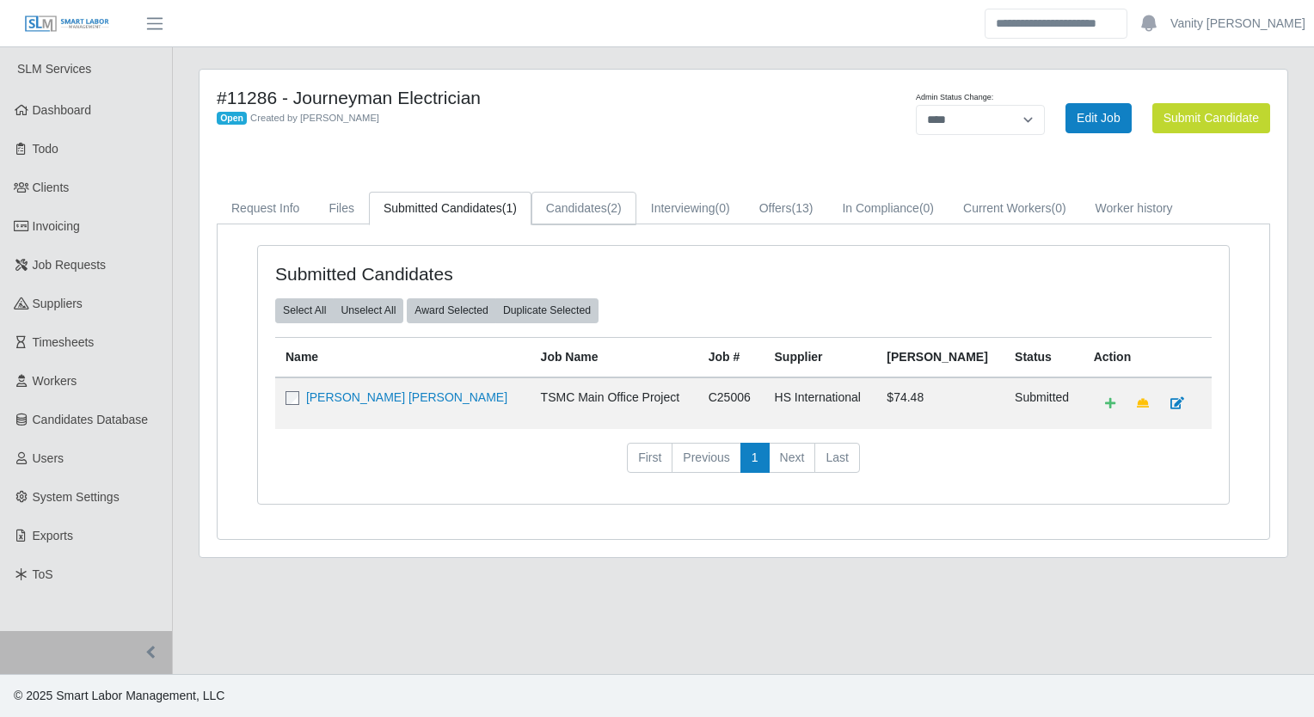
click at [566, 208] on link "Candidates (2)" at bounding box center [584, 209] width 105 height 34
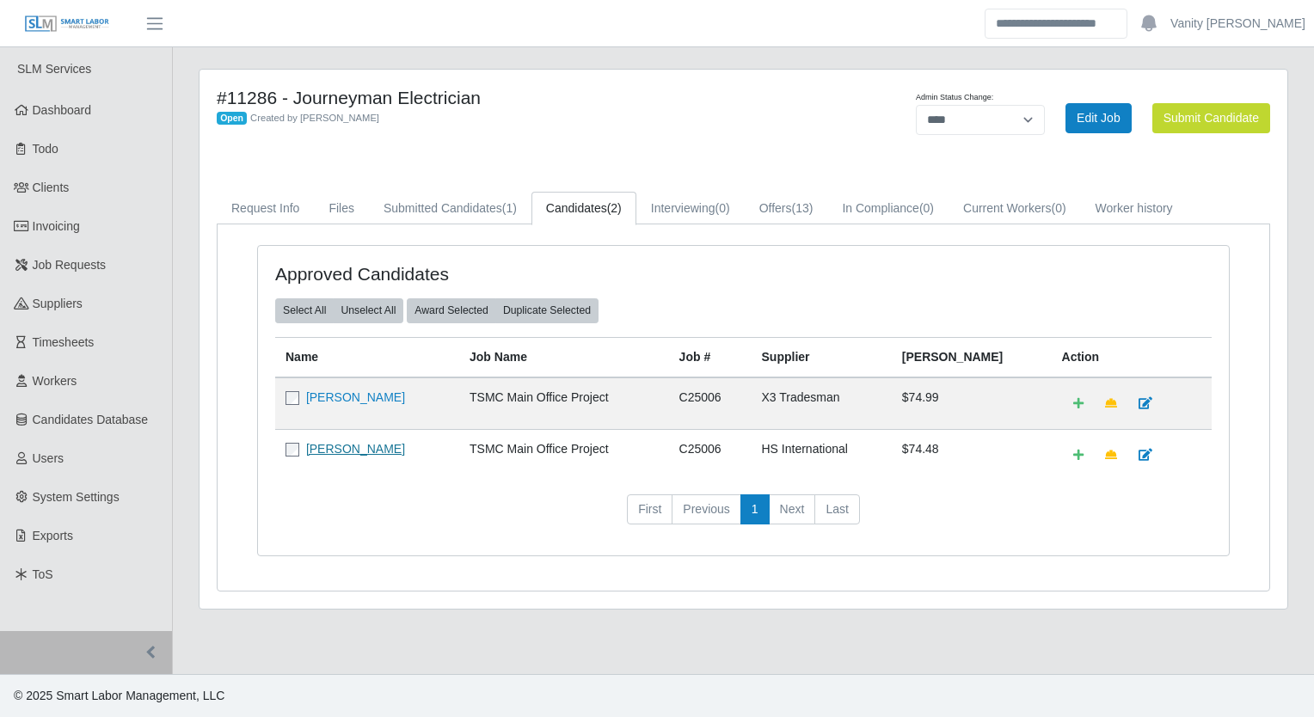
click at [371, 452] on link "[PERSON_NAME]" at bounding box center [355, 449] width 99 height 14
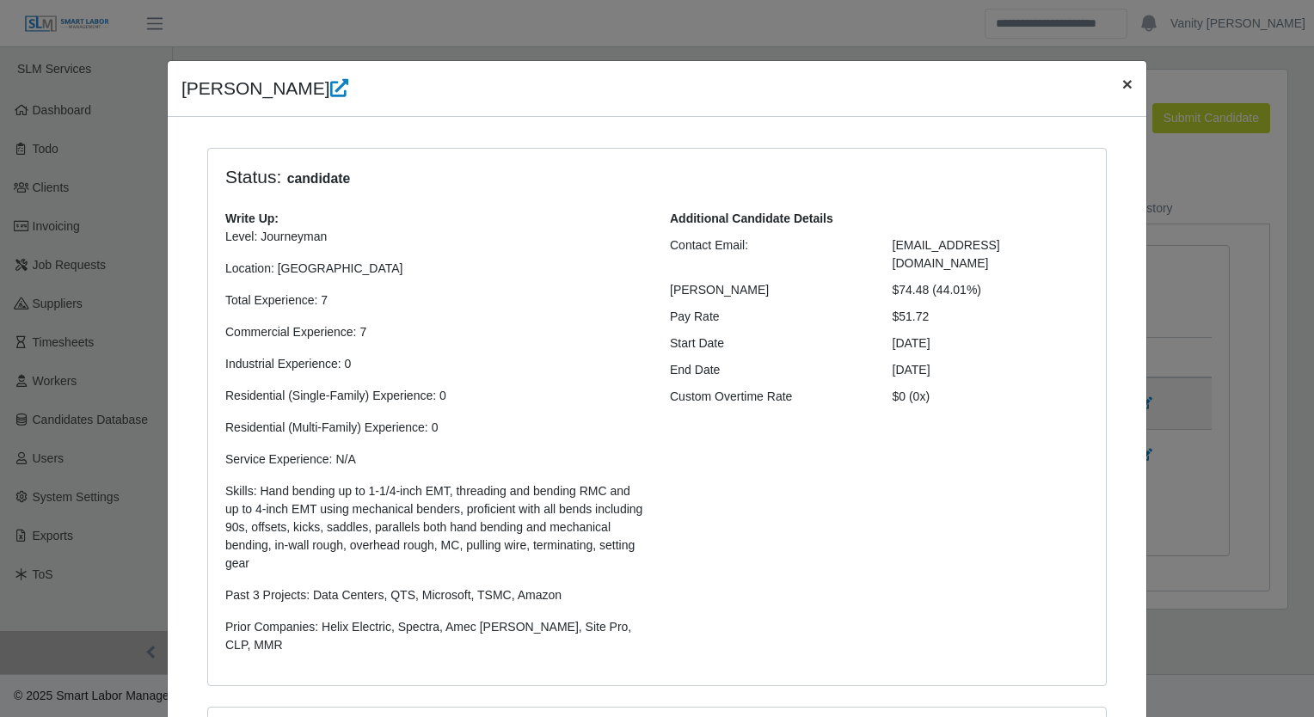
click at [1125, 83] on span "×" at bounding box center [1128, 84] width 10 height 20
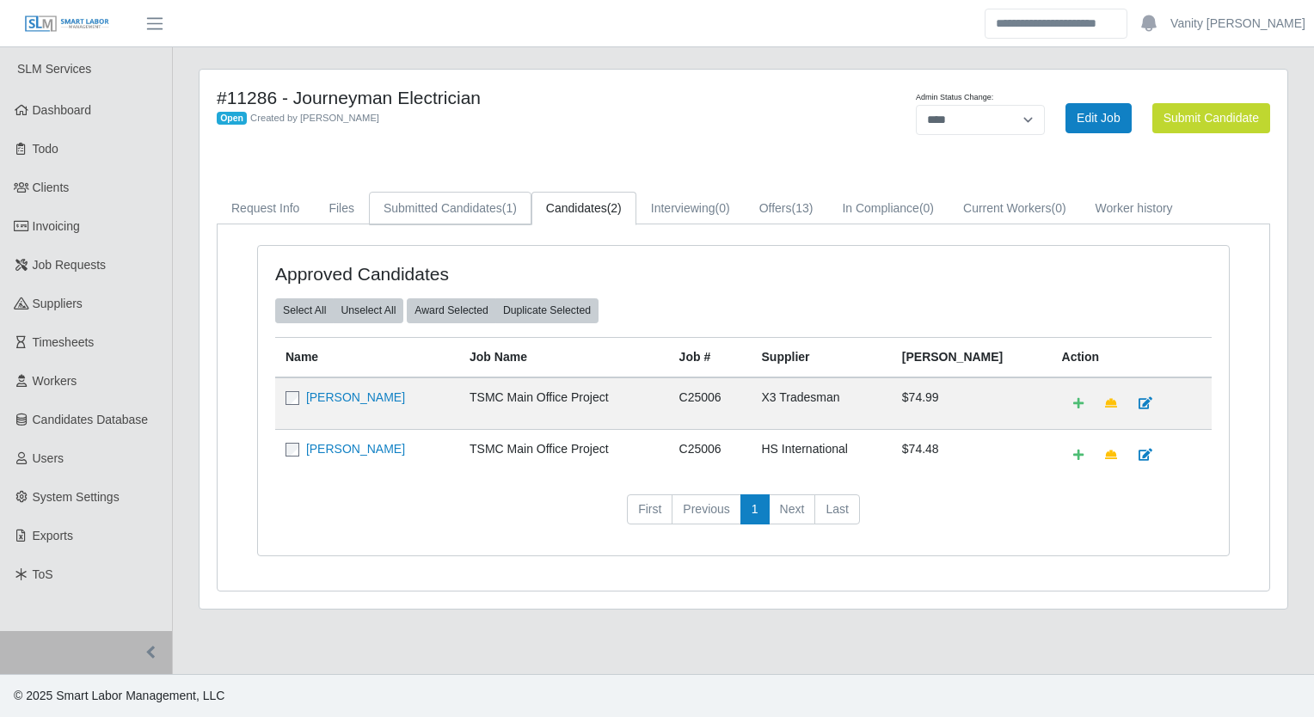
click at [414, 211] on link "Submitted Candidates (1)" at bounding box center [450, 209] width 163 height 34
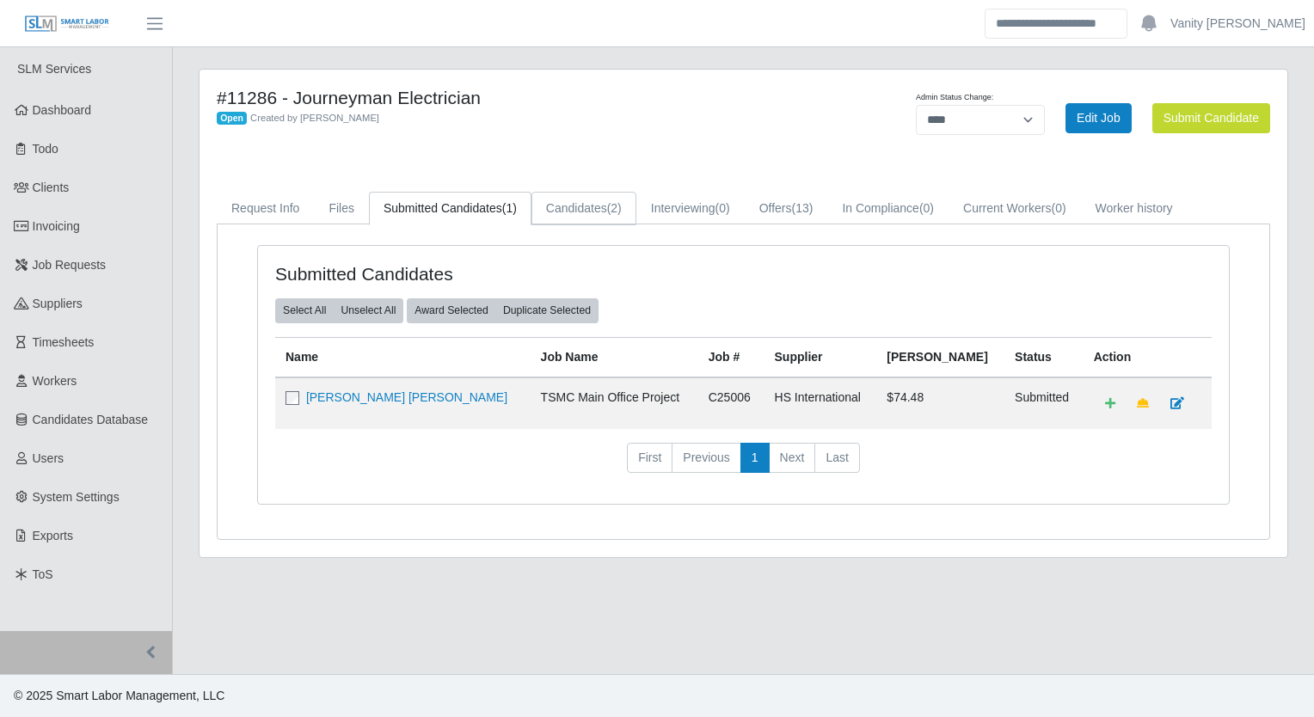
click at [609, 198] on link "Candidates (2)" at bounding box center [584, 209] width 105 height 34
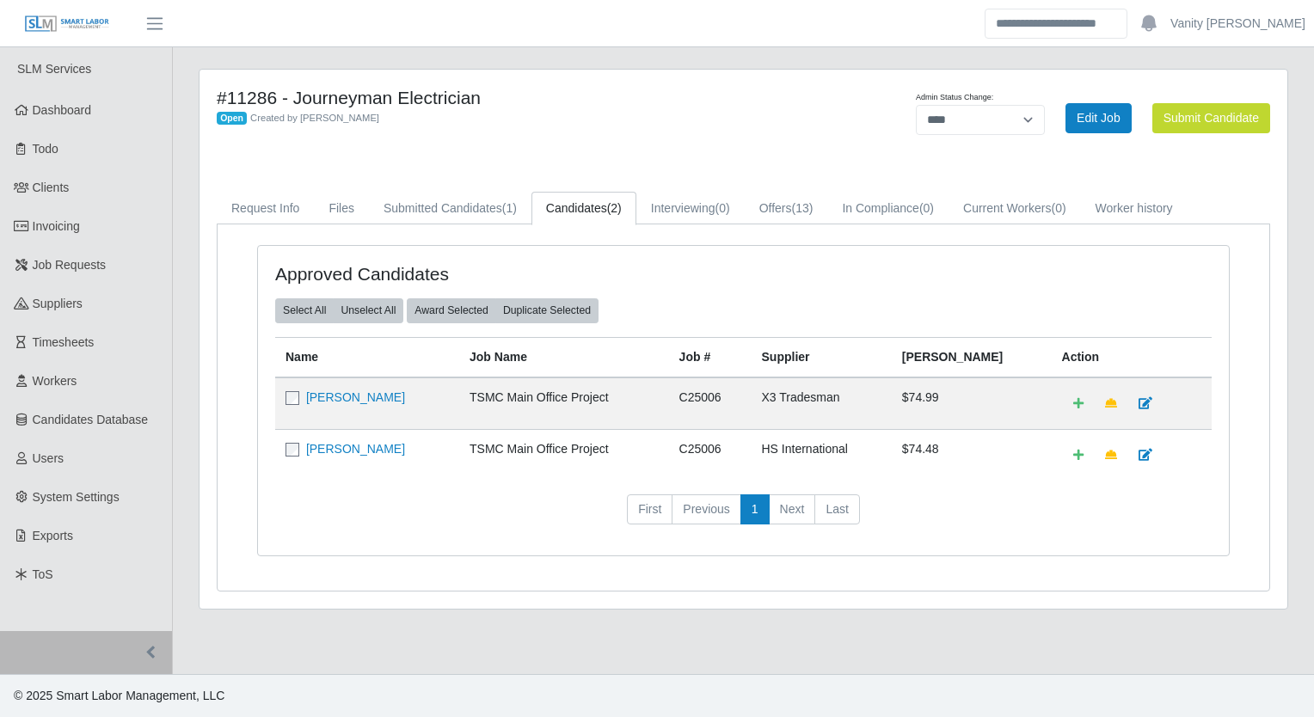
click at [623, 133] on div "#11286 - Journeyman Electrician Open Created by [PERSON_NAME]" at bounding box center [519, 118] width 630 height 62
click at [458, 212] on link "Submitted Candidates (1)" at bounding box center [450, 209] width 163 height 34
